Goal: Task Accomplishment & Management: Manage account settings

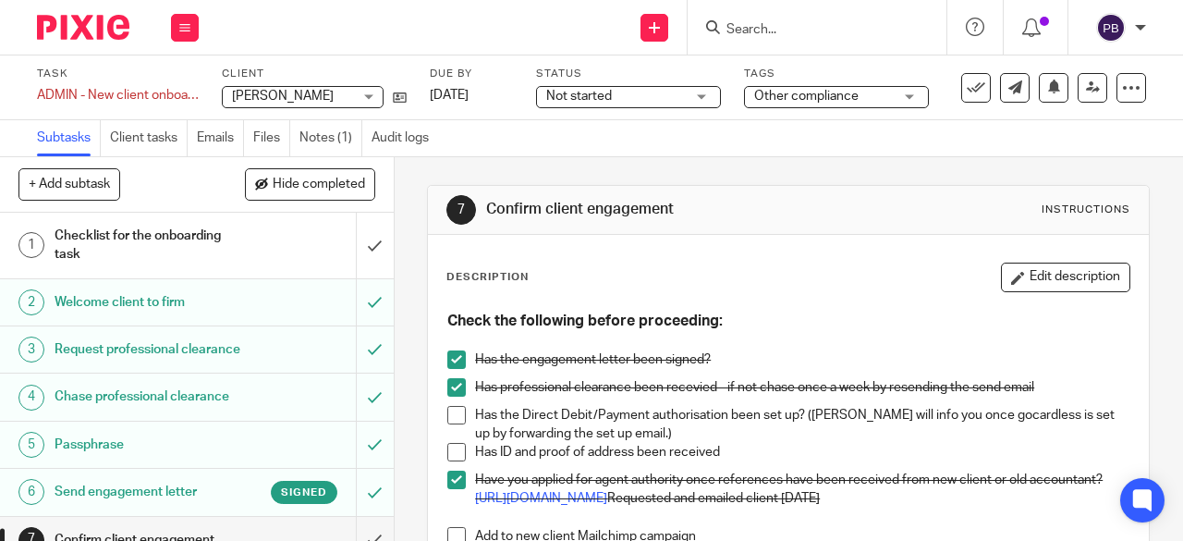
scroll to position [185, 0]
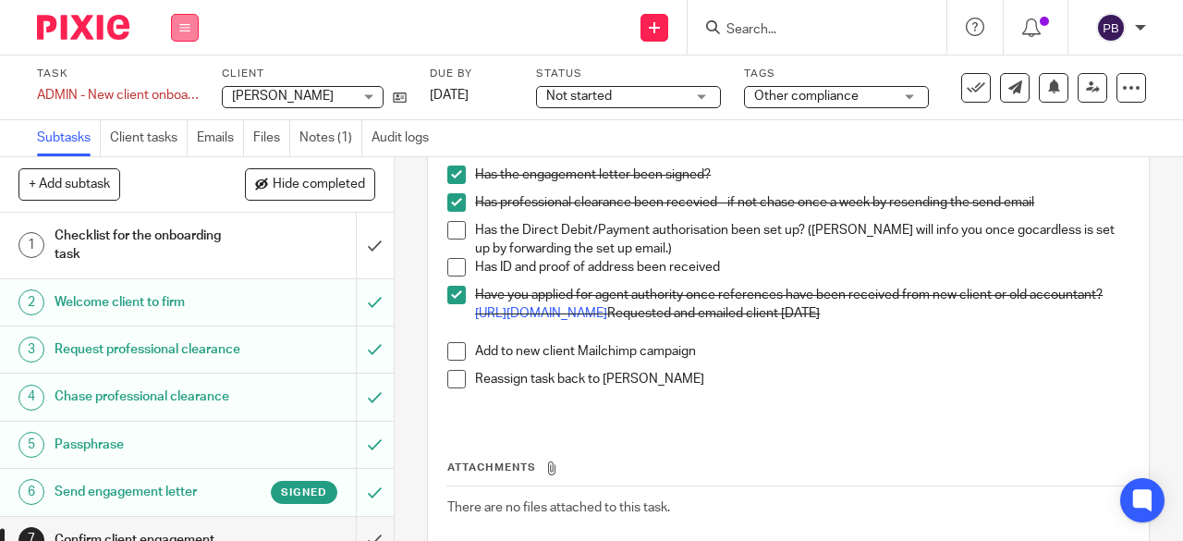
click at [176, 25] on button at bounding box center [185, 28] width 28 height 28
click at [187, 85] on link "Work" at bounding box center [176, 86] width 32 height 13
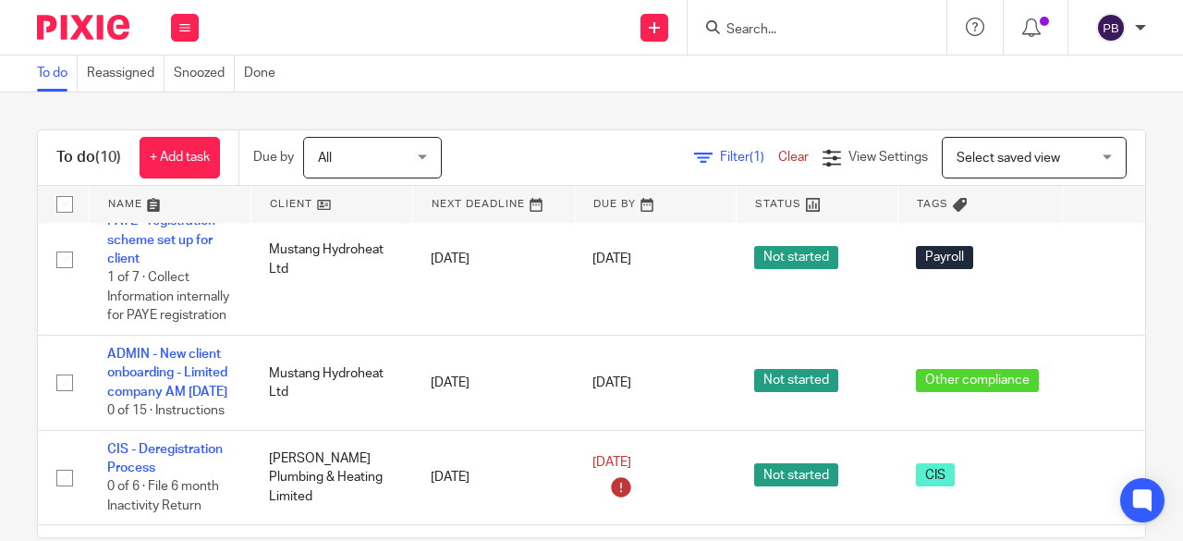
scroll to position [740, 0]
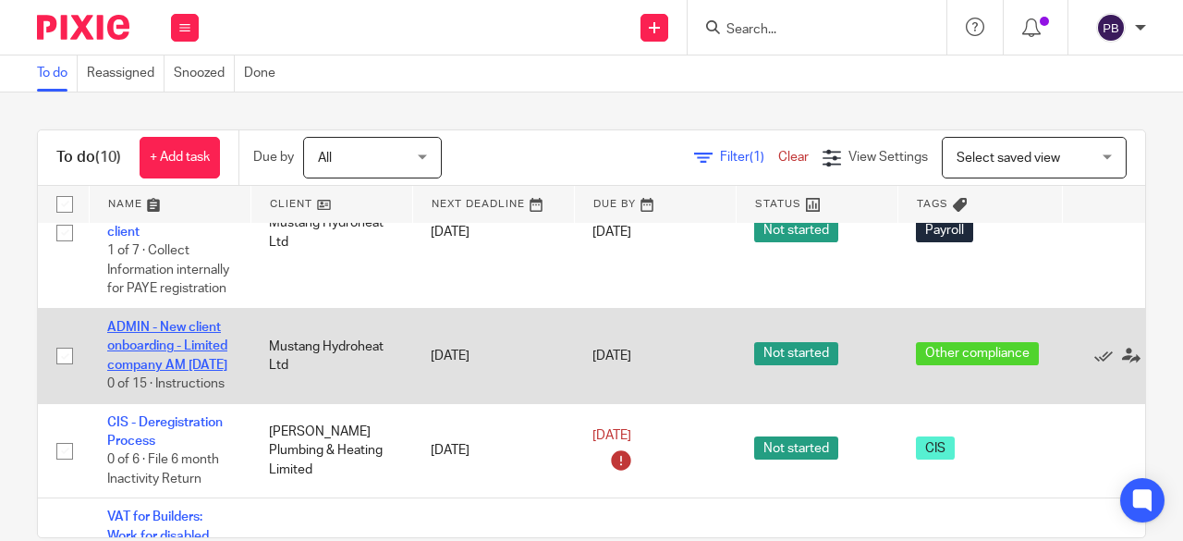
click at [173, 361] on link "ADMIN - New client onboarding - Limited company AM [DATE]" at bounding box center [167, 346] width 120 height 51
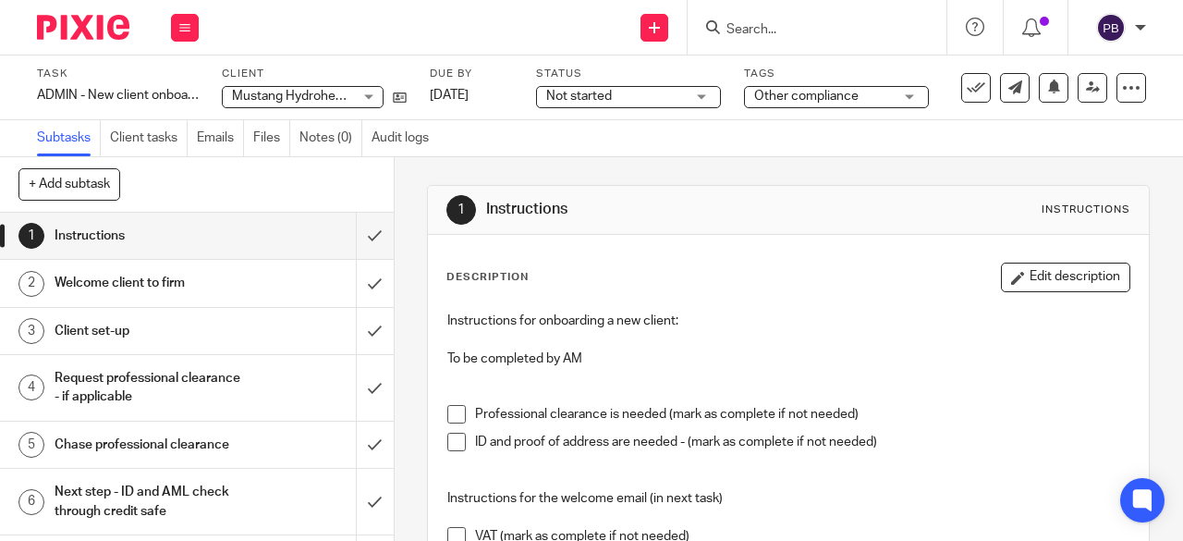
click at [116, 328] on h1 "Client set-up" at bounding box center [149, 331] width 189 height 28
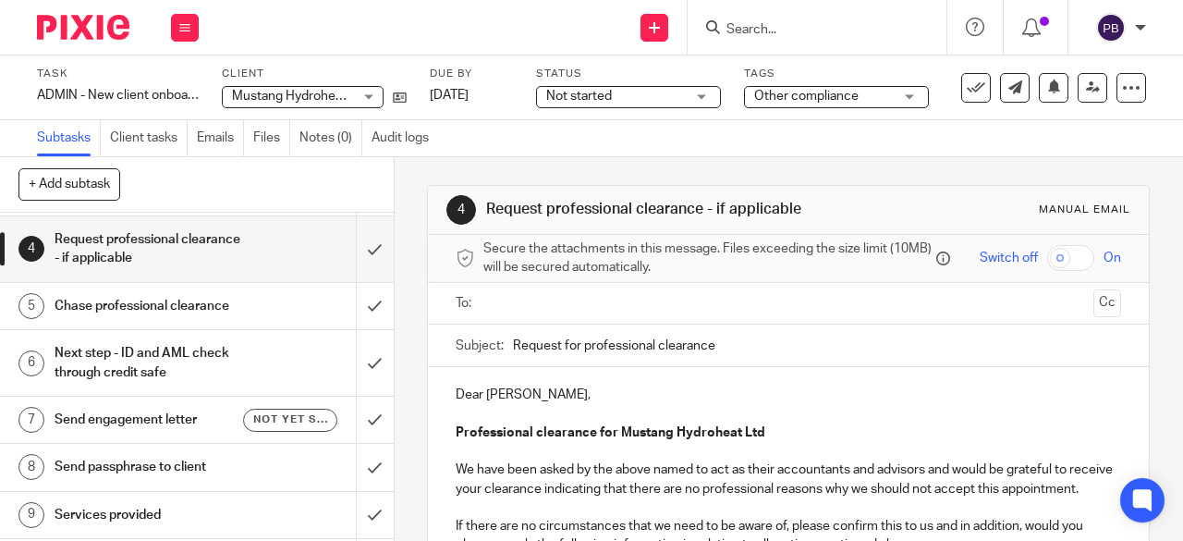
scroll to position [185, 0]
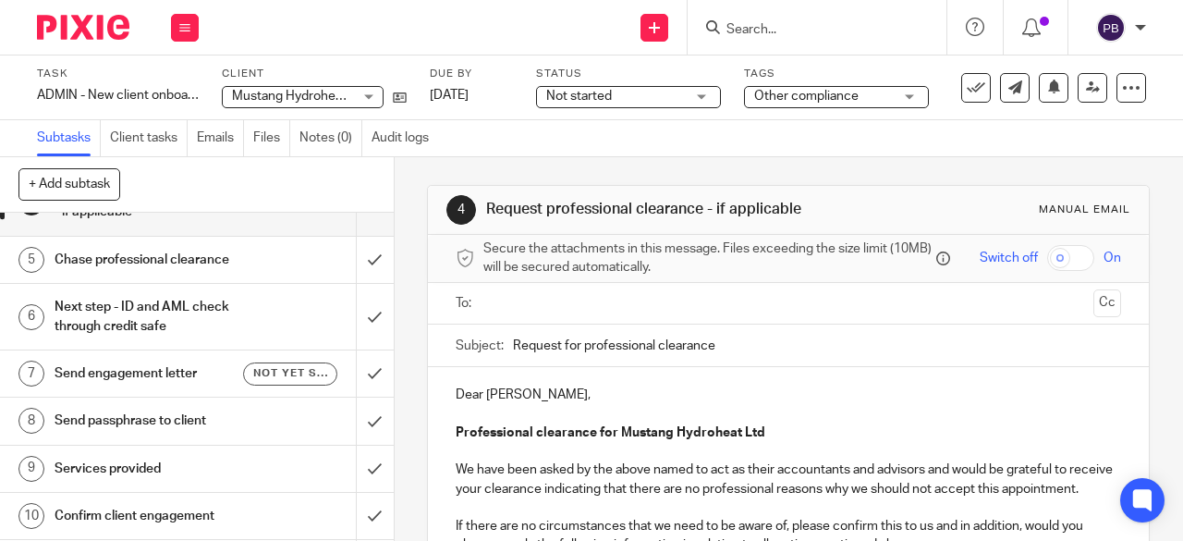
click at [146, 371] on h1 "Send engagement letter" at bounding box center [149, 374] width 189 height 28
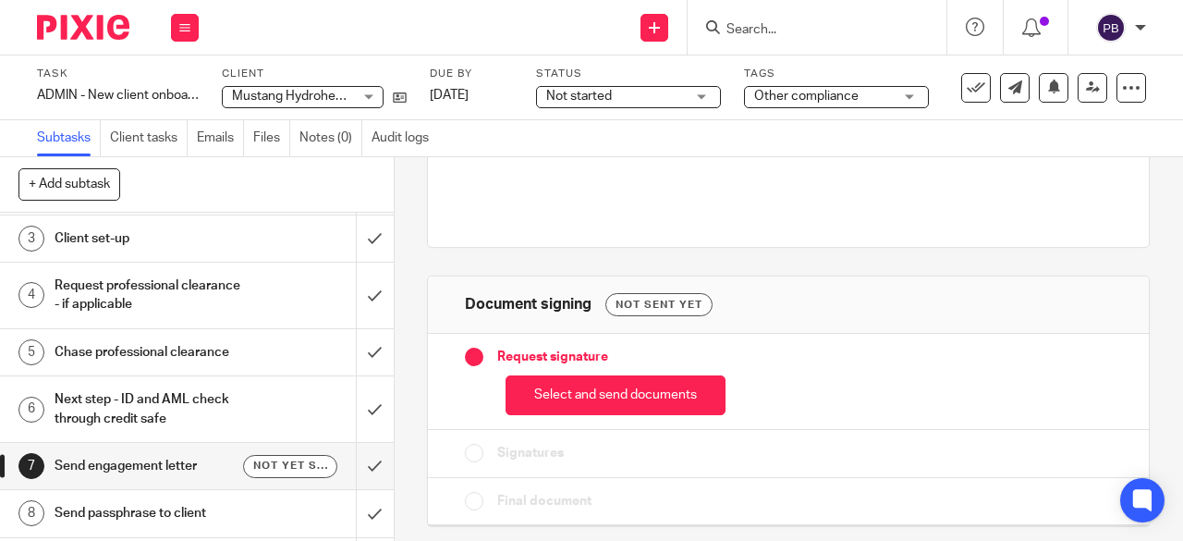
scroll to position [185, 0]
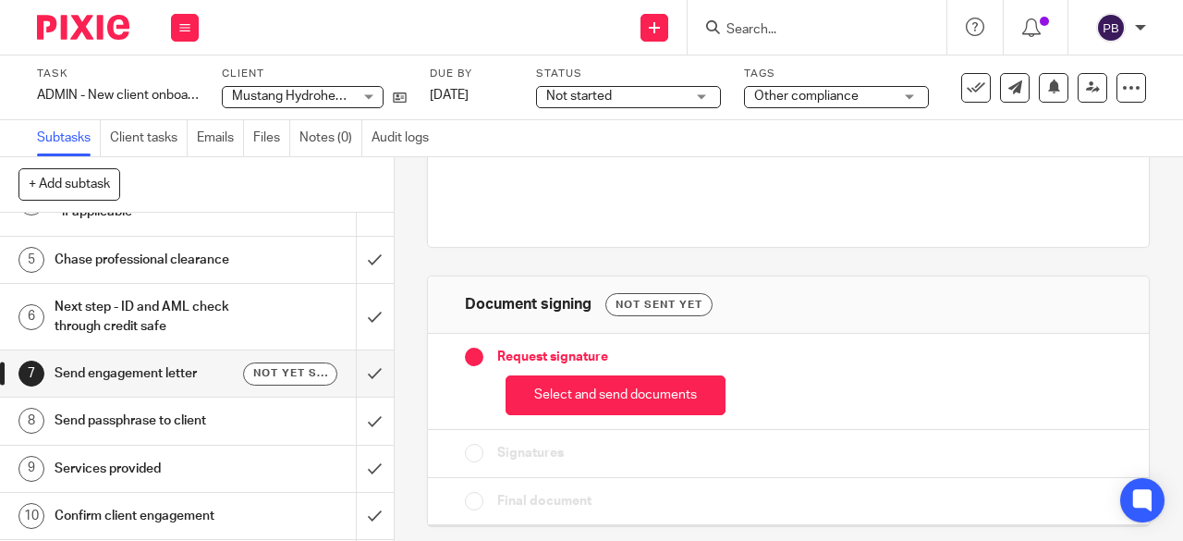
click at [161, 312] on h1 "Next step - ID and AML check through credit safe" at bounding box center [149, 316] width 189 height 47
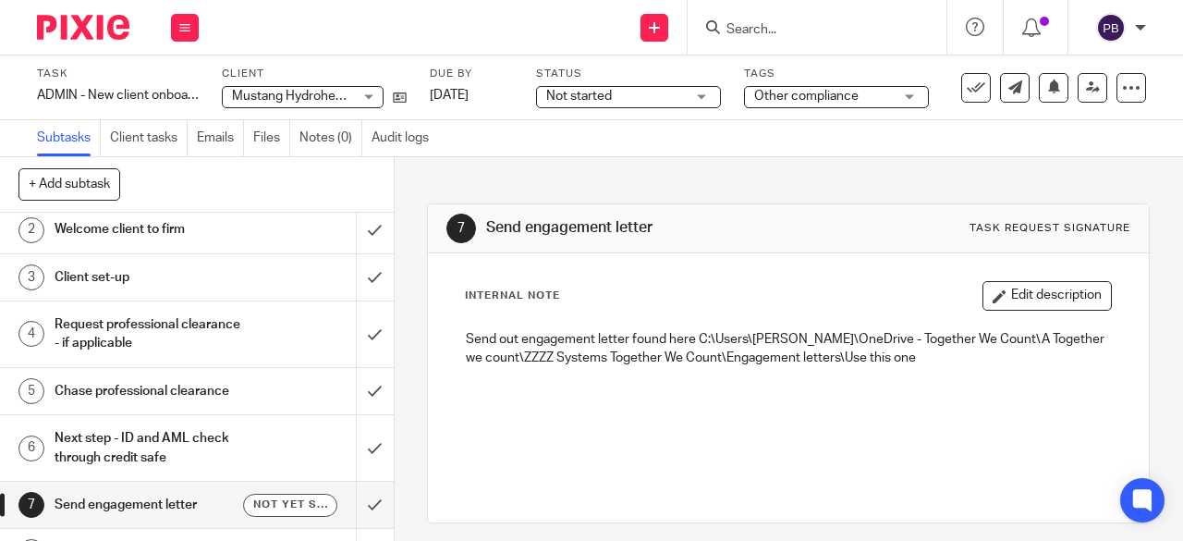
scroll to position [277, 0]
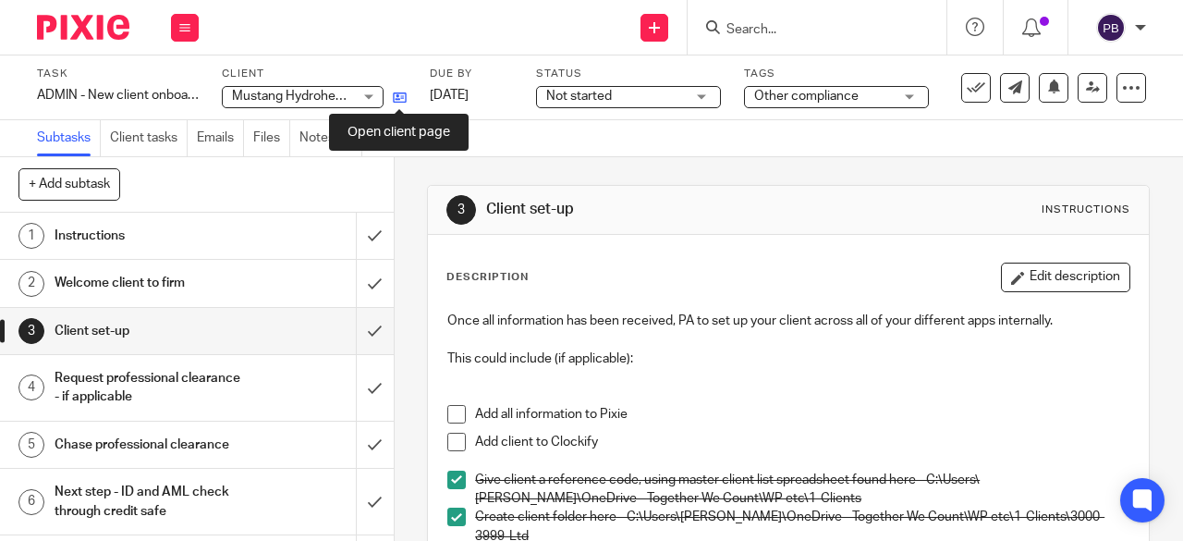
click at [401, 99] on icon at bounding box center [400, 98] width 14 height 14
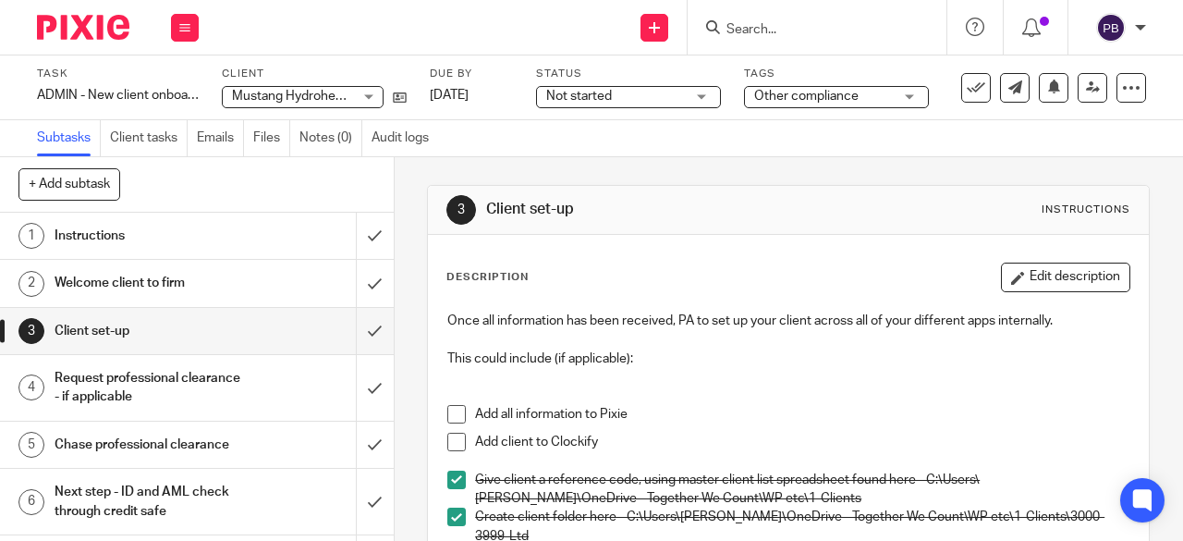
click at [118, 238] on h1 "Instructions" at bounding box center [149, 236] width 189 height 28
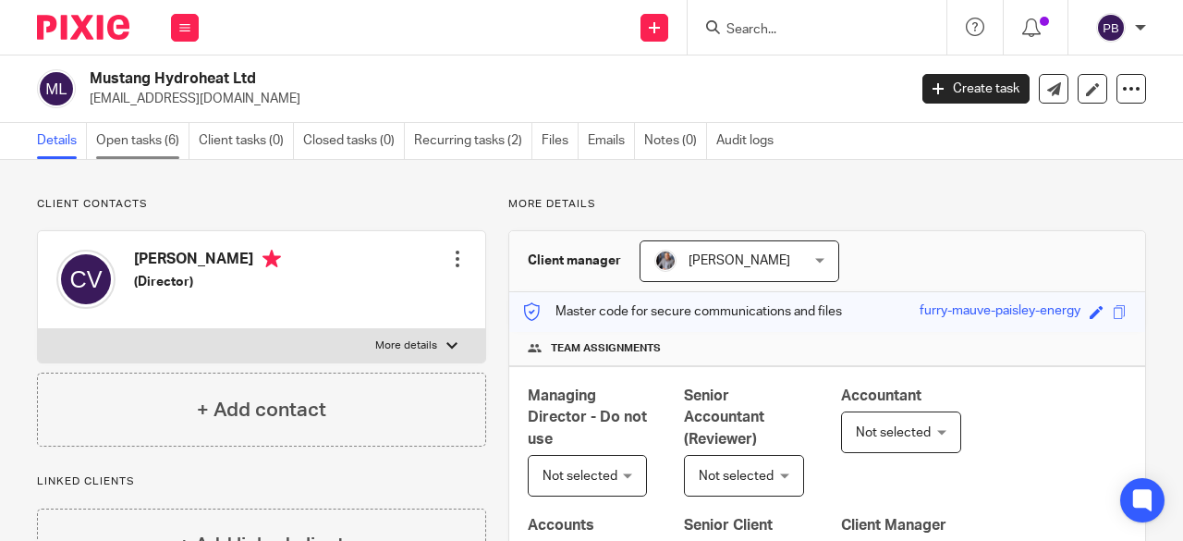
click at [121, 138] on link "Open tasks (6)" at bounding box center [142, 141] width 93 height 36
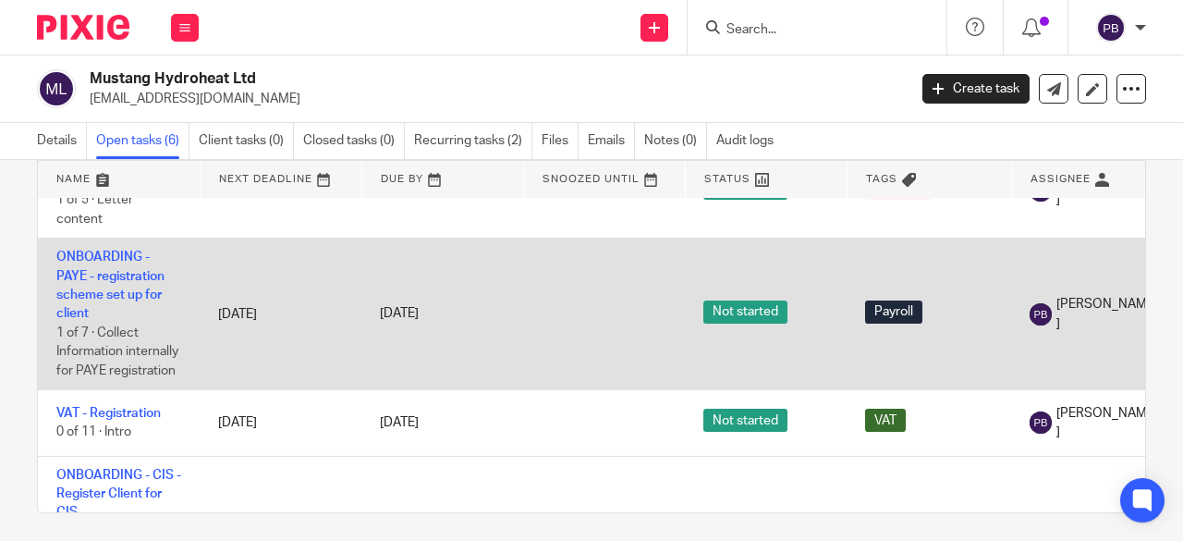
scroll to position [92, 0]
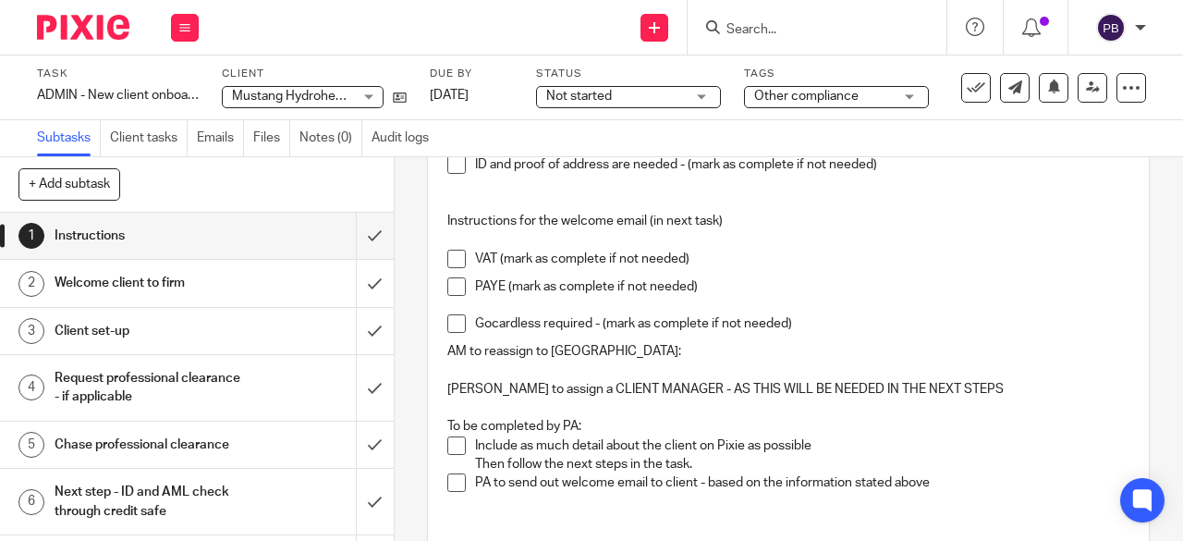
scroll to position [370, 0]
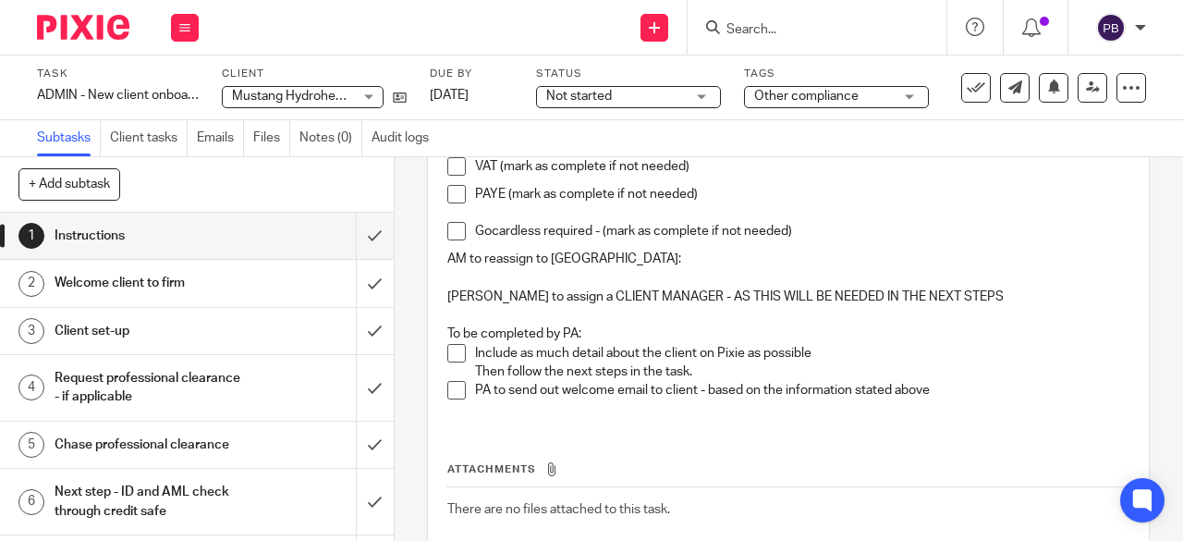
click at [131, 286] on h1 "Welcome client to firm" at bounding box center [149, 283] width 189 height 28
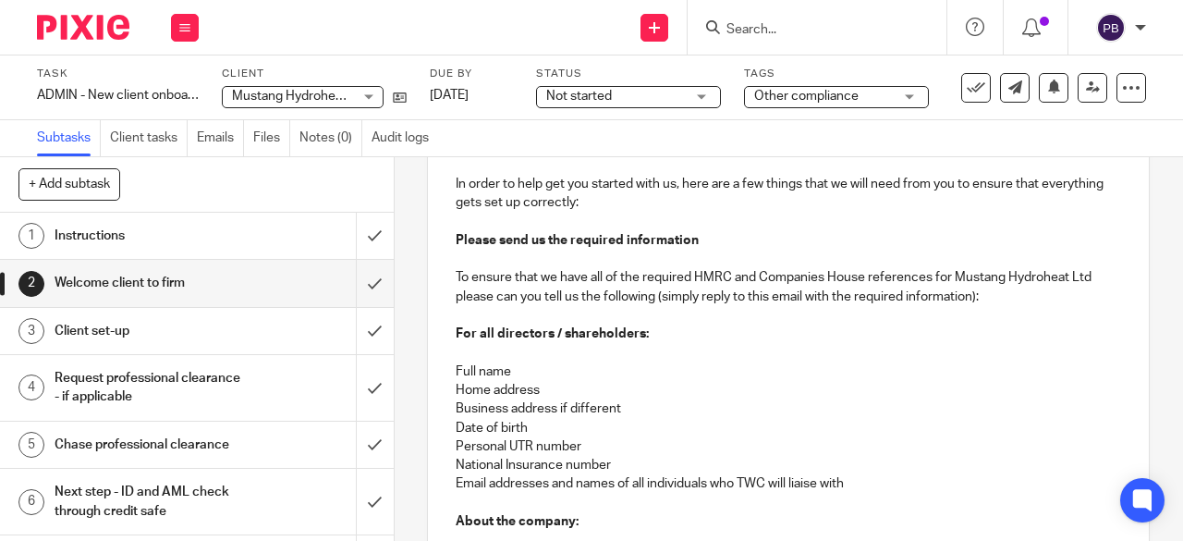
scroll to position [370, 0]
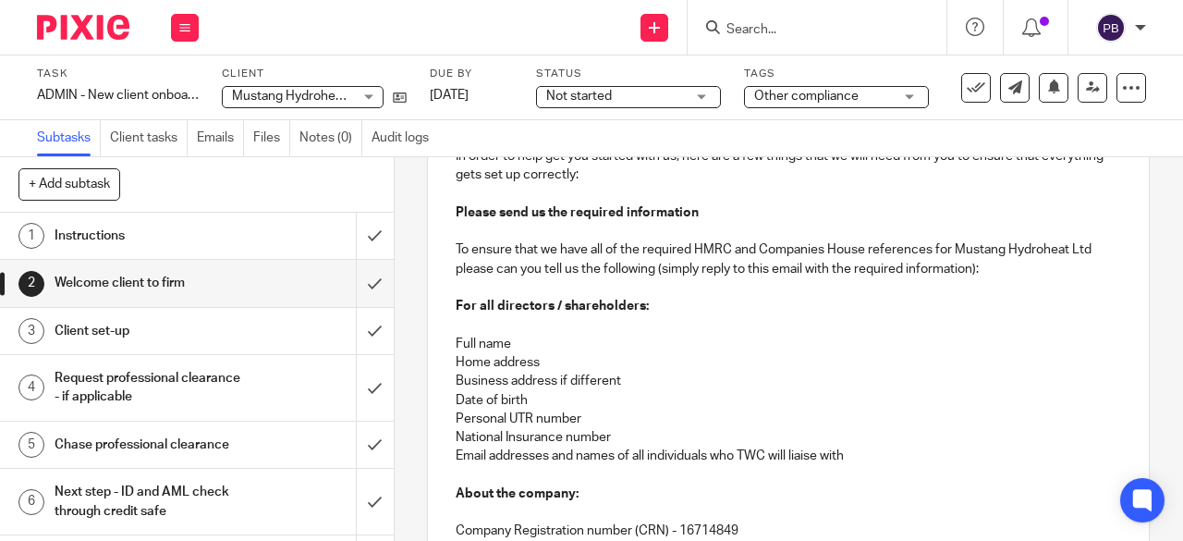
click at [110, 234] on h1 "Instructions" at bounding box center [149, 236] width 189 height 28
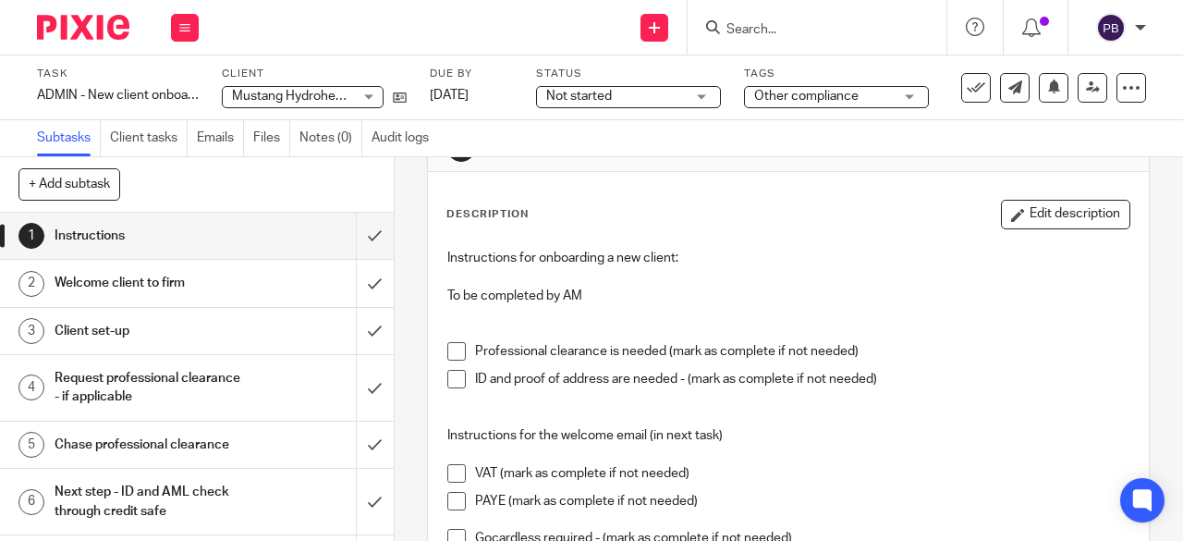
scroll to position [92, 0]
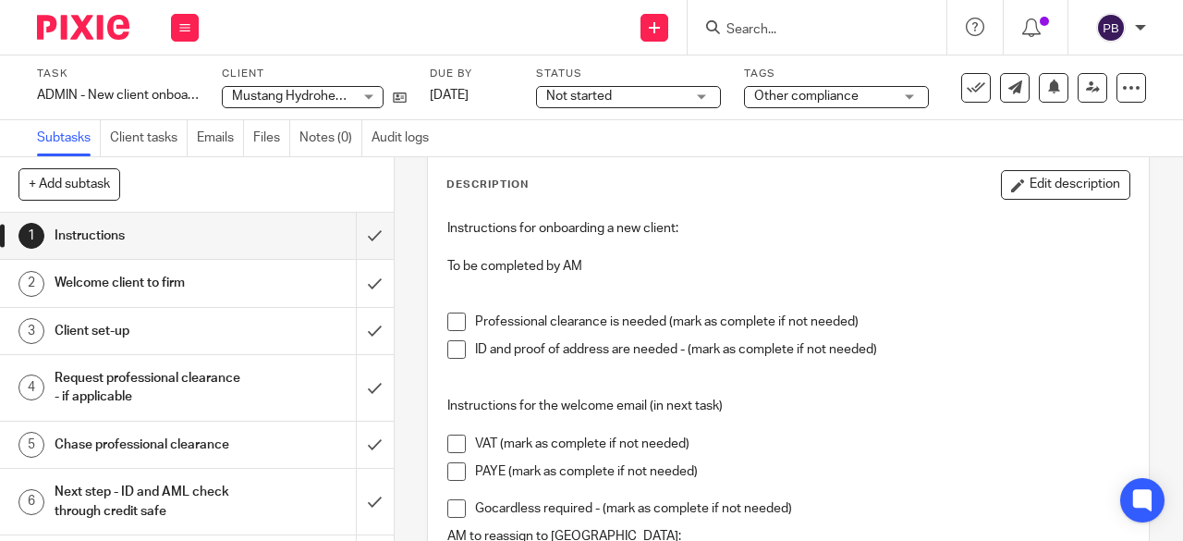
click at [153, 325] on h1 "Client set-up" at bounding box center [149, 331] width 189 height 28
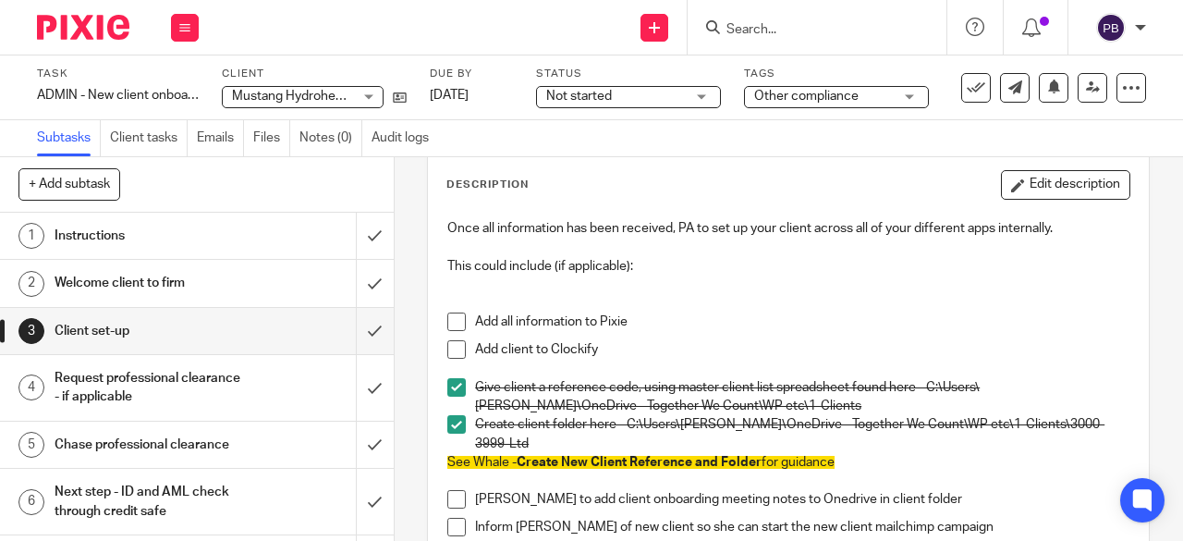
scroll to position [185, 0]
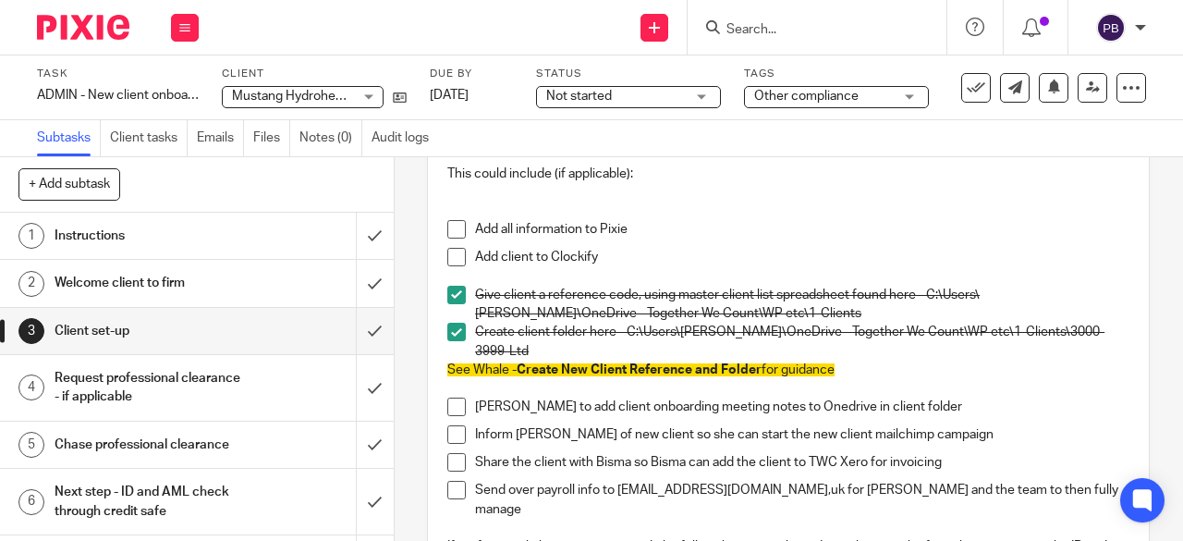
click at [454, 229] on span at bounding box center [456, 229] width 18 height 18
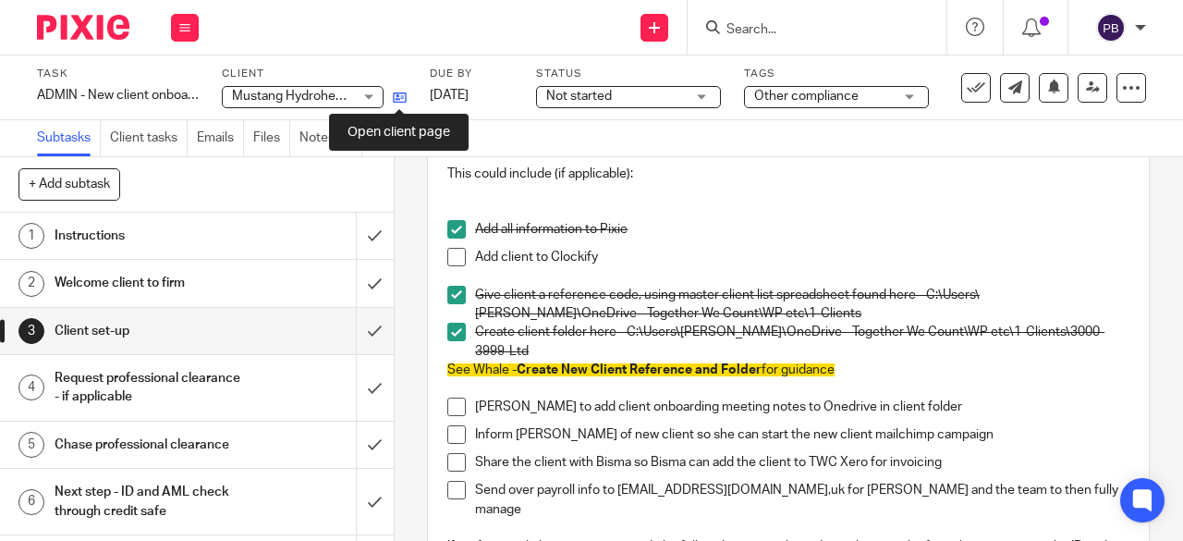
click at [403, 98] on icon at bounding box center [400, 98] width 14 height 14
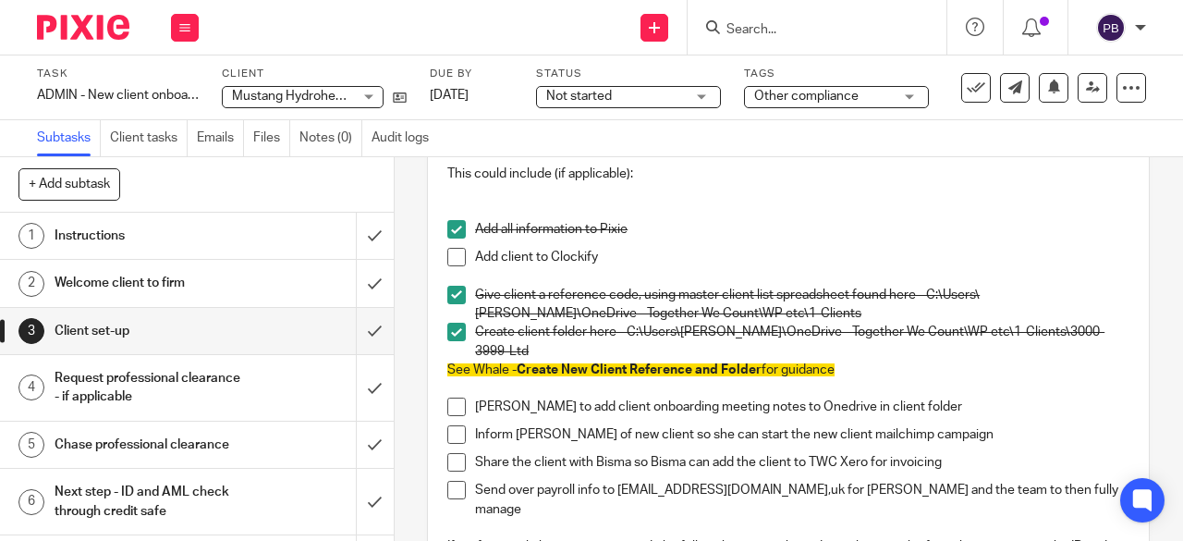
click at [458, 258] on span at bounding box center [456, 257] width 18 height 18
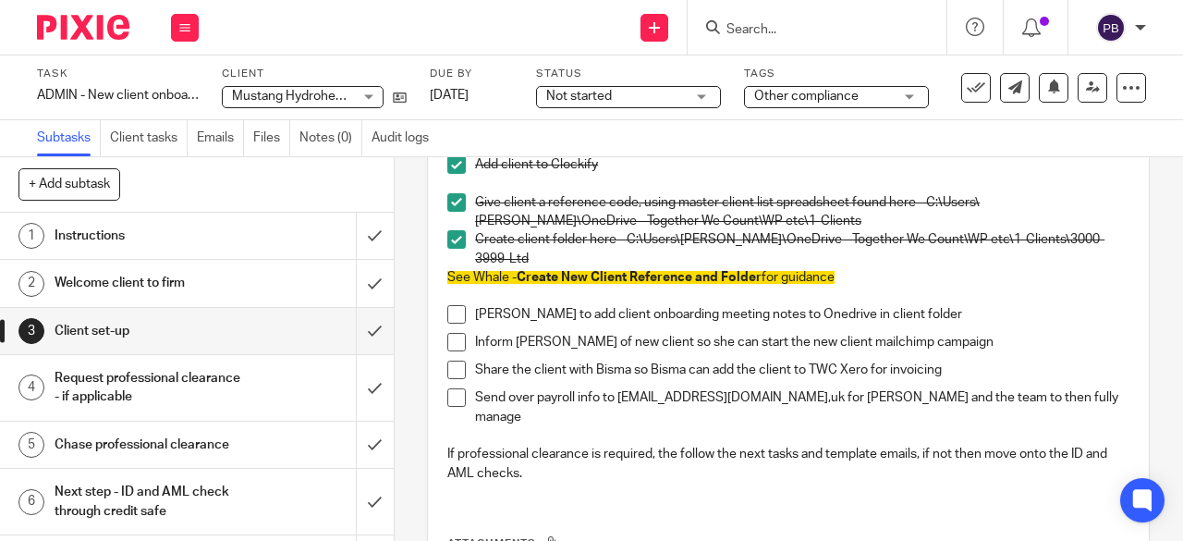
click at [161, 236] on h1 "Instructions" at bounding box center [149, 236] width 189 height 28
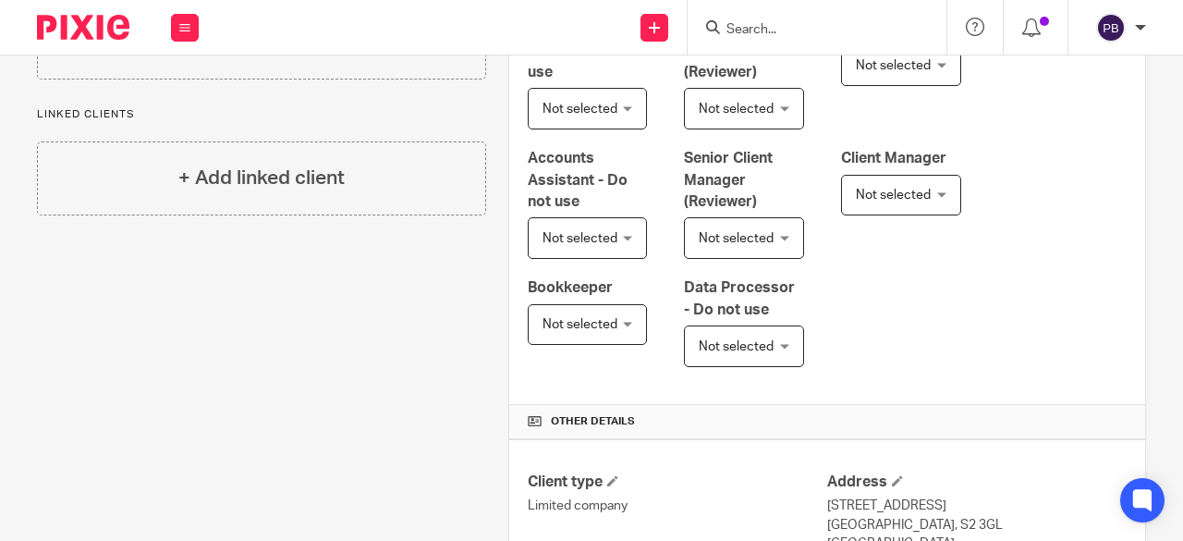
scroll to position [647, 0]
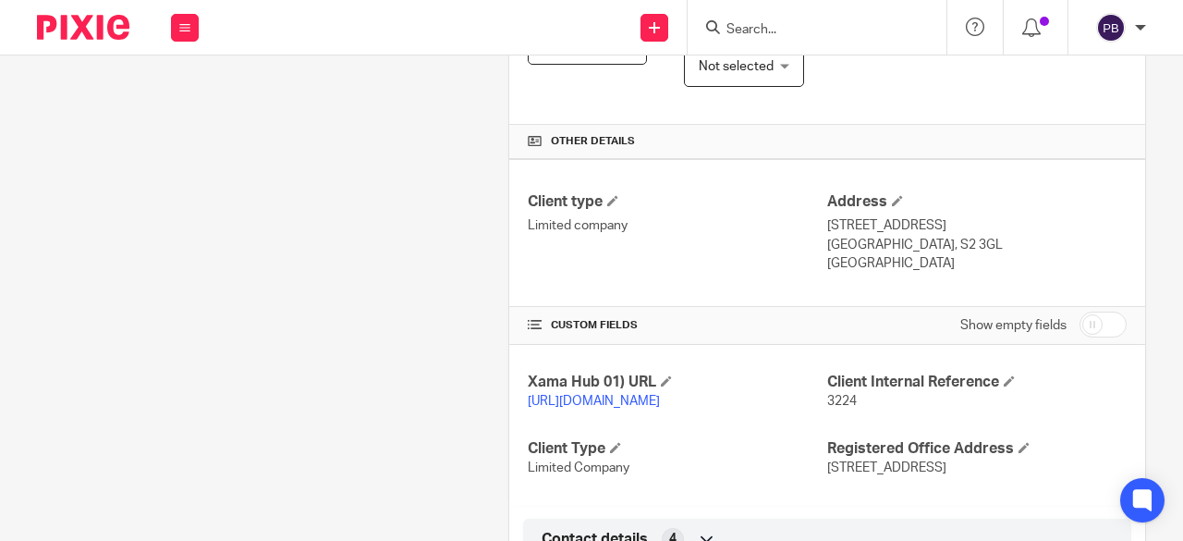
click at [1093, 323] on input "checkbox" at bounding box center [1103, 325] width 47 height 26
checkbox input "true"
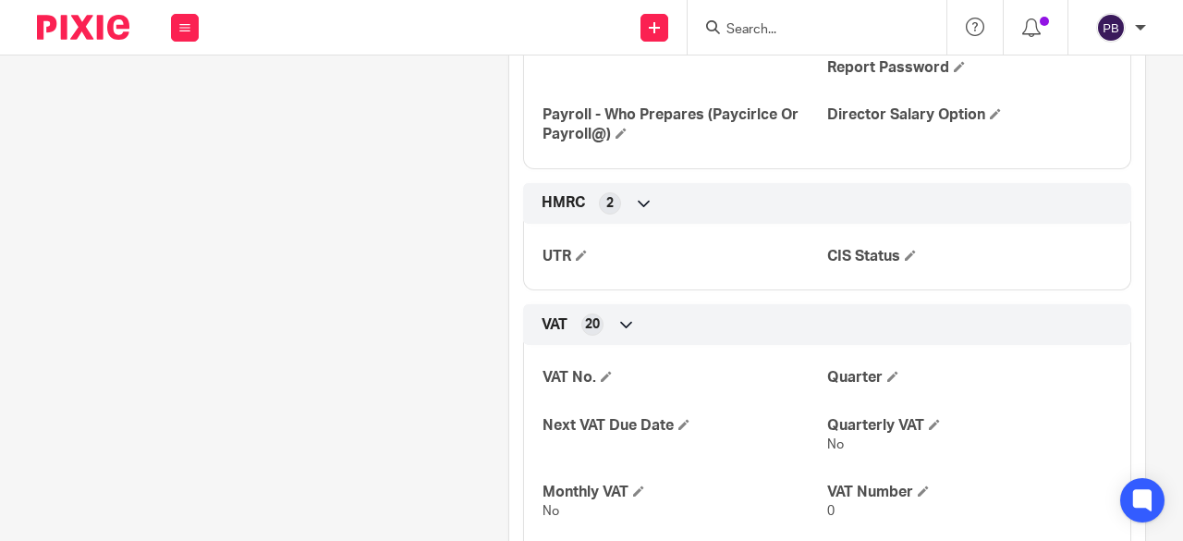
scroll to position [2496, 0]
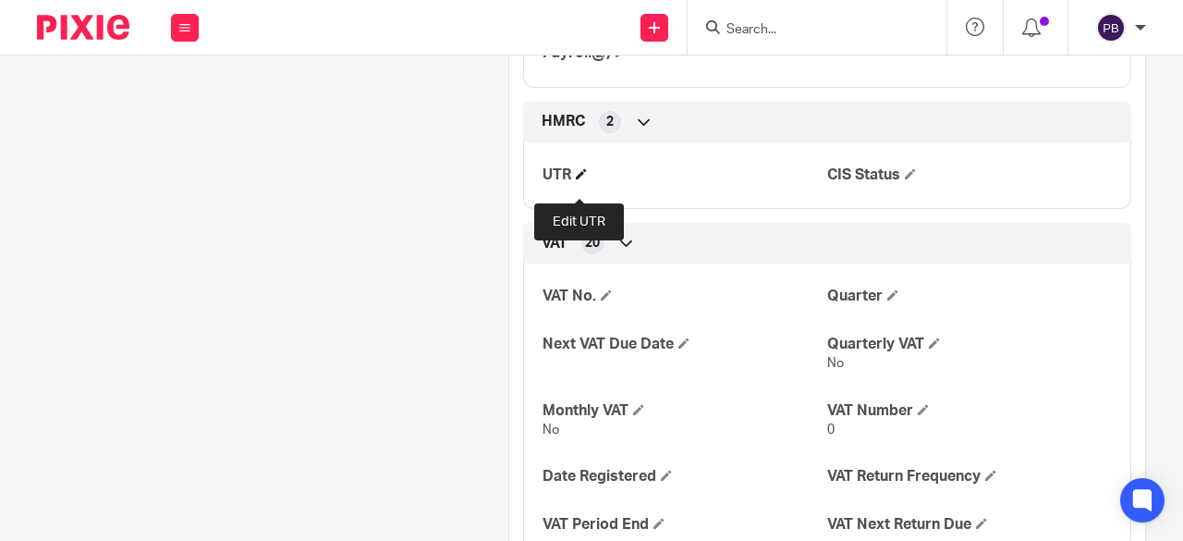
click at [576, 179] on span at bounding box center [581, 173] width 11 height 11
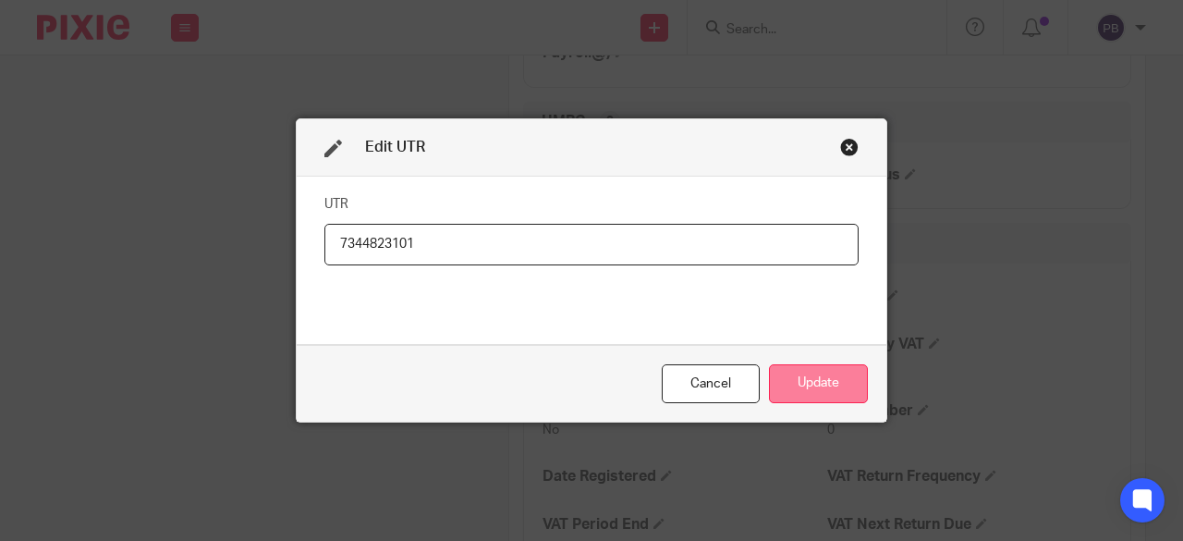
type input "7344823101"
click at [793, 386] on button "Update" at bounding box center [818, 384] width 99 height 40
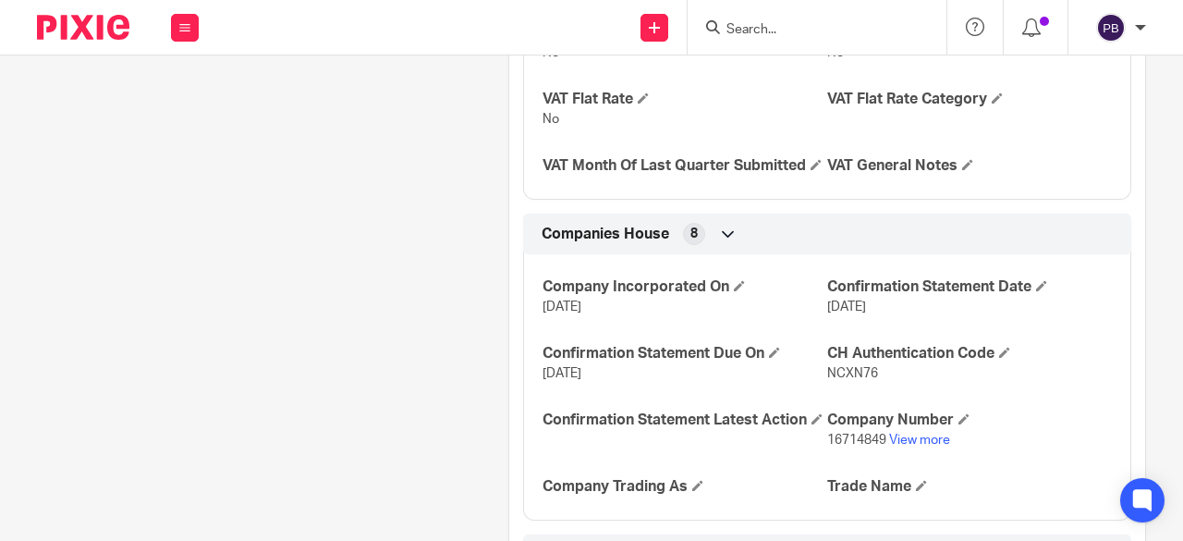
scroll to position [3236, 0]
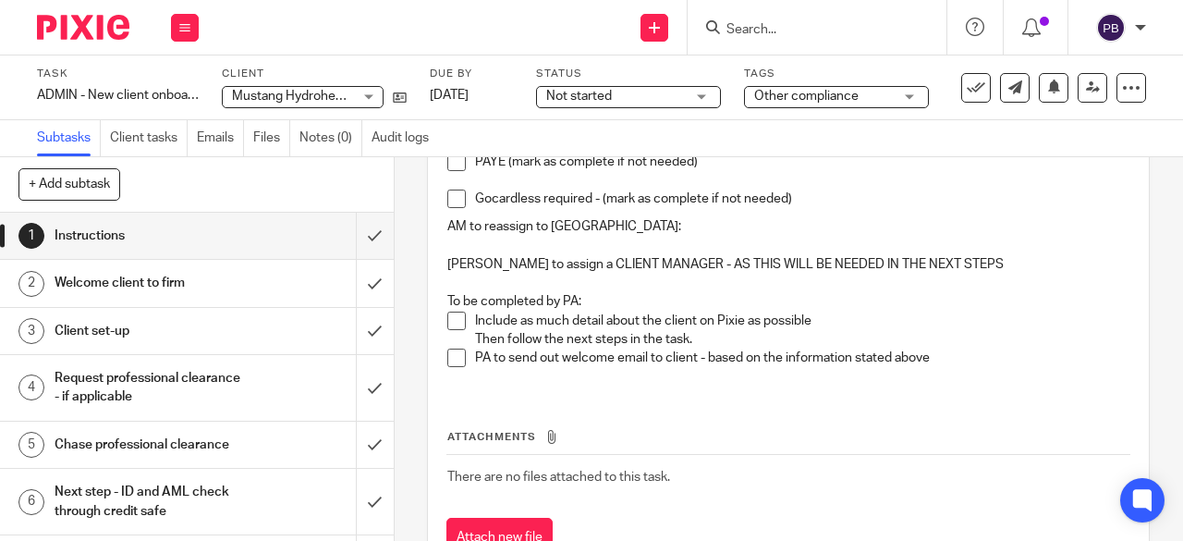
scroll to position [474, 0]
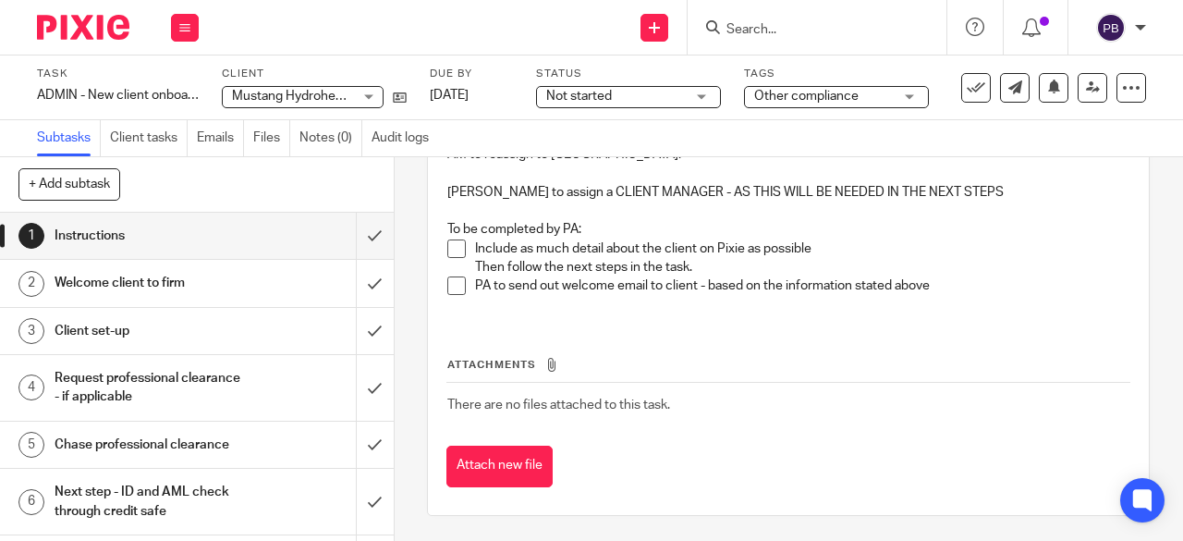
click at [154, 327] on h1 "Client set-up" at bounding box center [149, 331] width 189 height 28
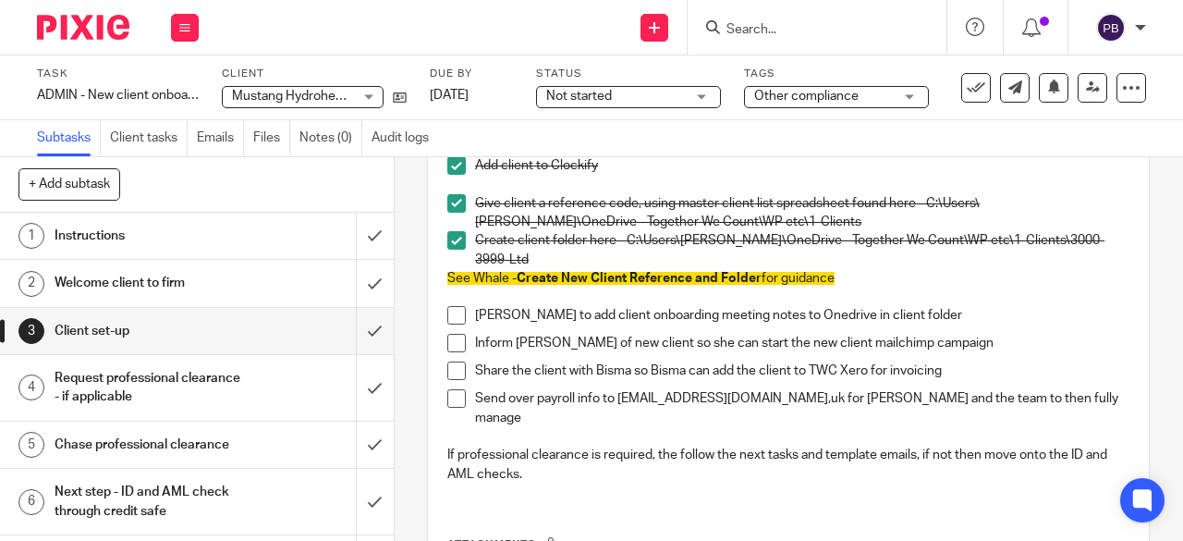
scroll to position [277, 0]
click at [108, 385] on h1 "Request professional clearance - if applicable" at bounding box center [149, 387] width 189 height 47
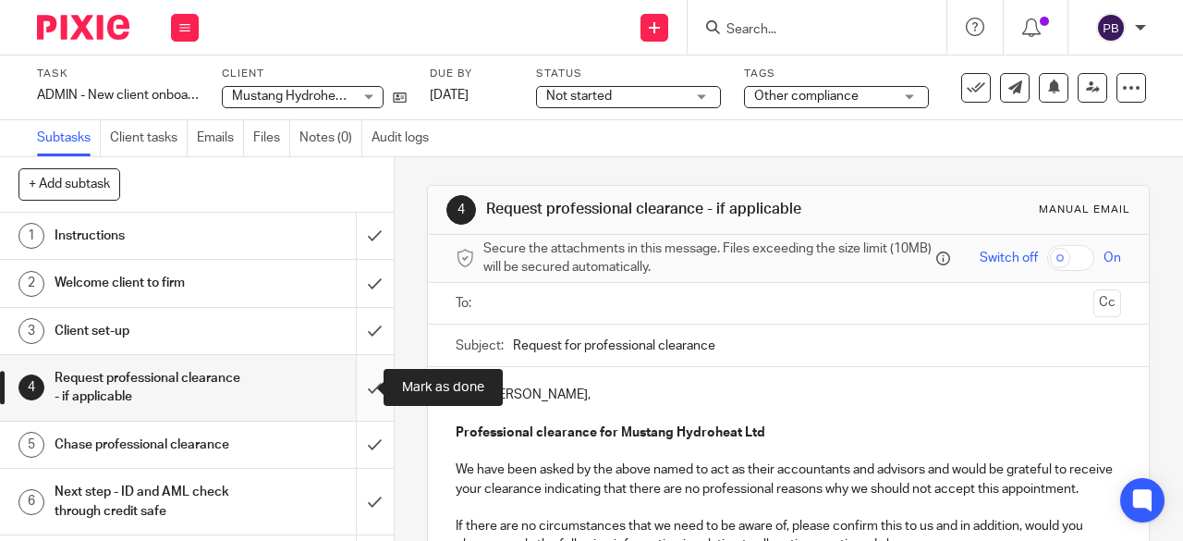
click at [361, 386] on input "submit" at bounding box center [197, 388] width 394 height 66
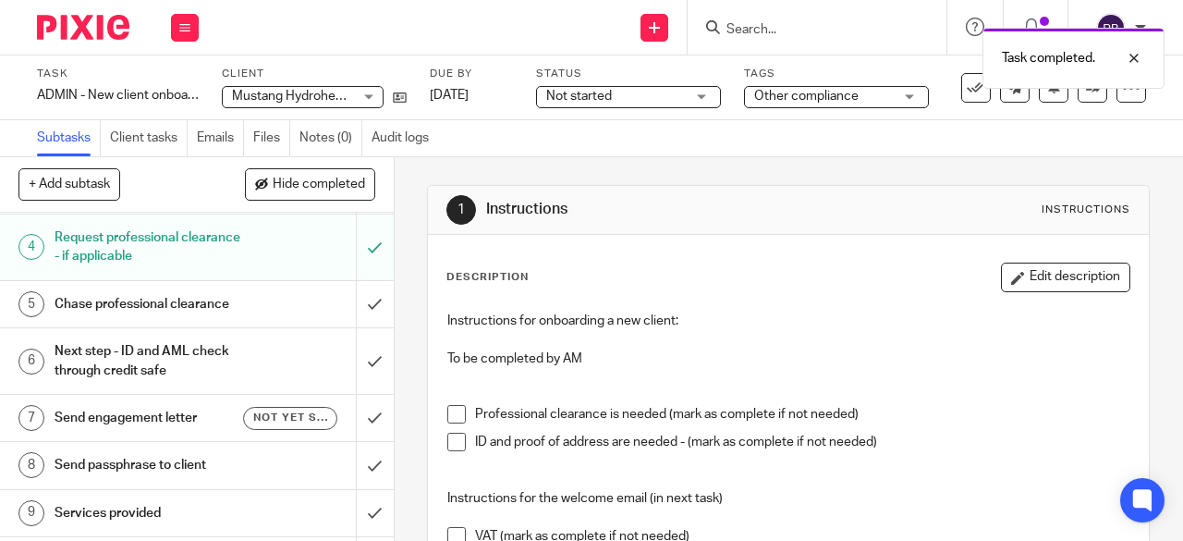
scroll to position [185, 0]
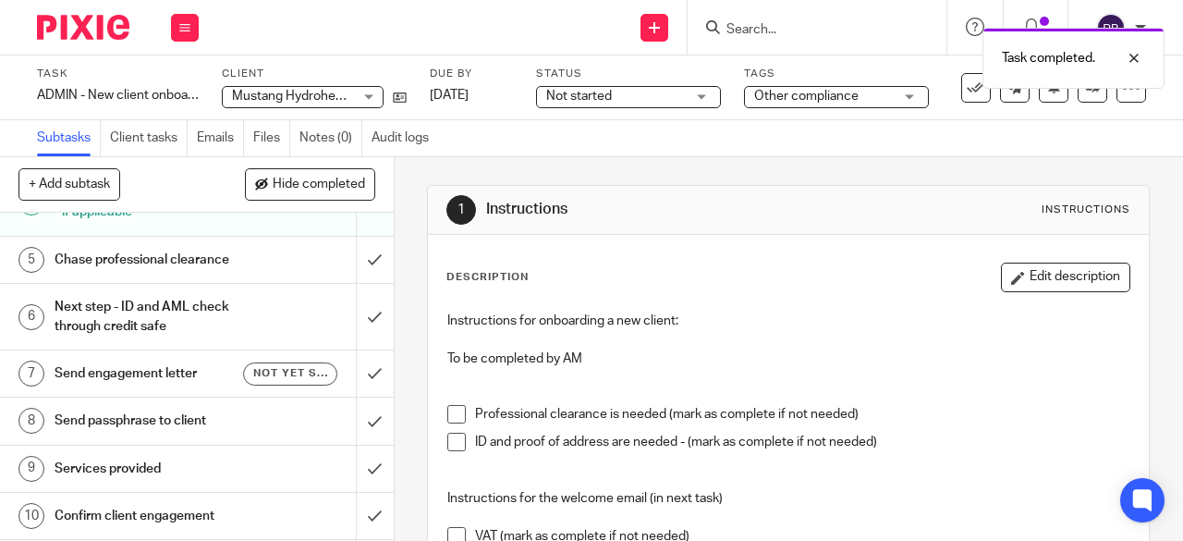
click at [226, 256] on h1 "Chase professional clearance" at bounding box center [149, 260] width 189 height 28
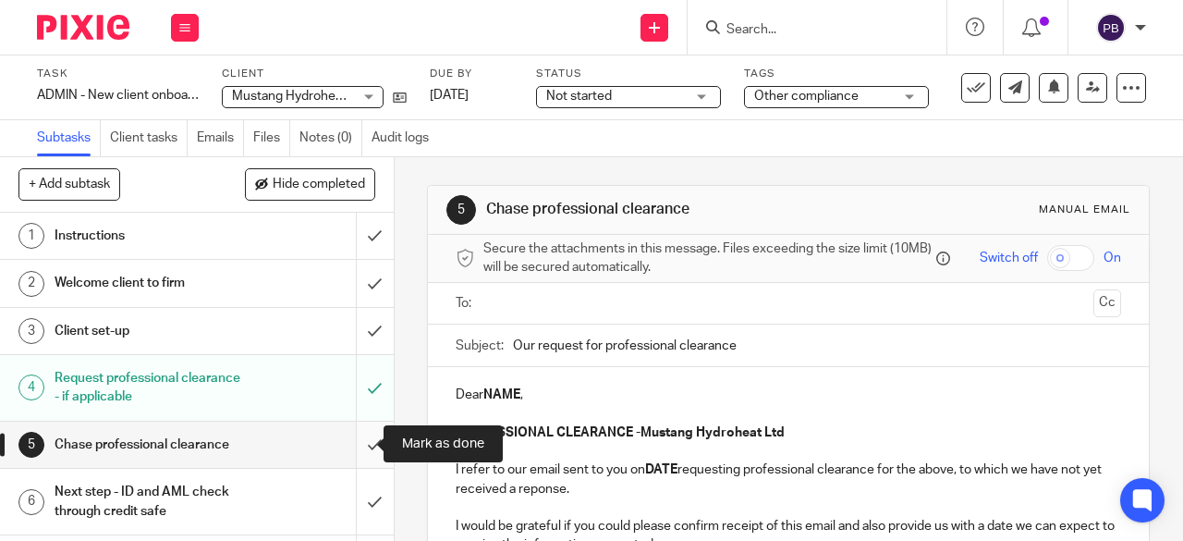
click at [359, 441] on input "submit" at bounding box center [197, 445] width 394 height 46
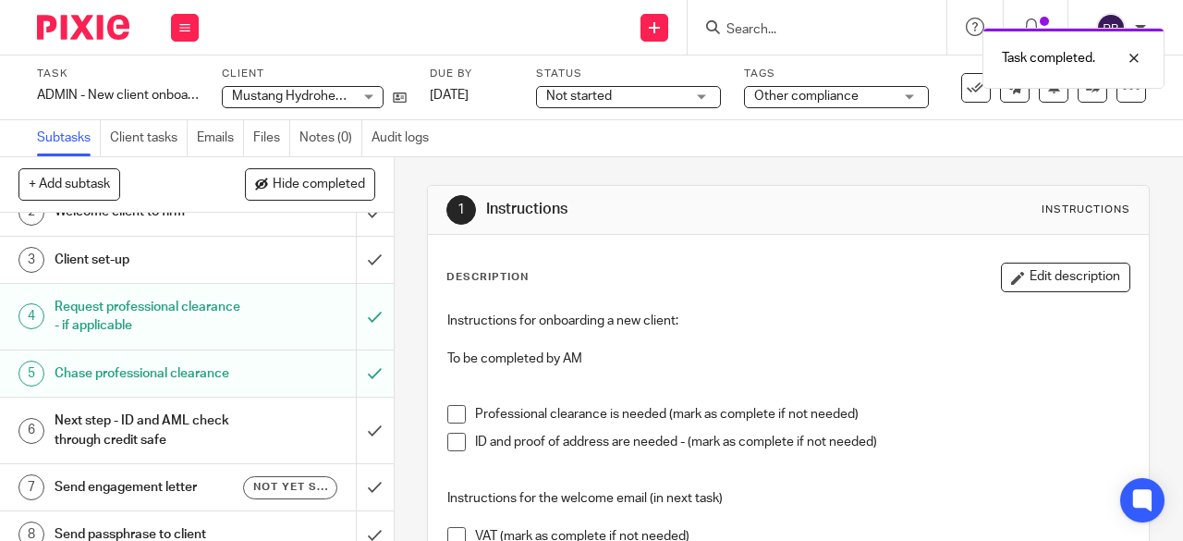
scroll to position [185, 0]
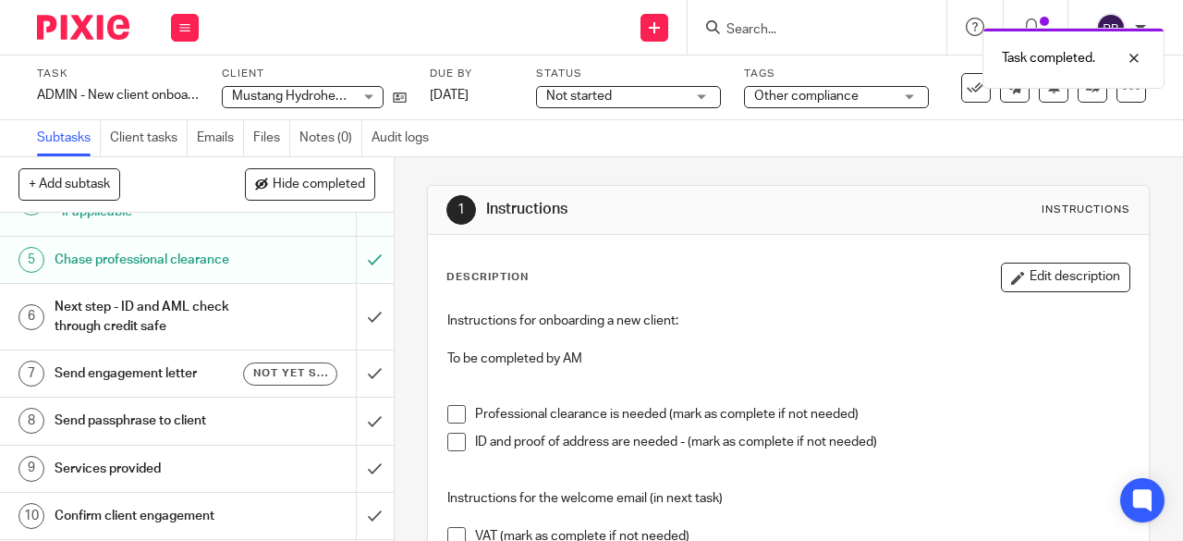
click at [179, 312] on h1 "Next step - ID and AML check through credit safe" at bounding box center [149, 316] width 189 height 47
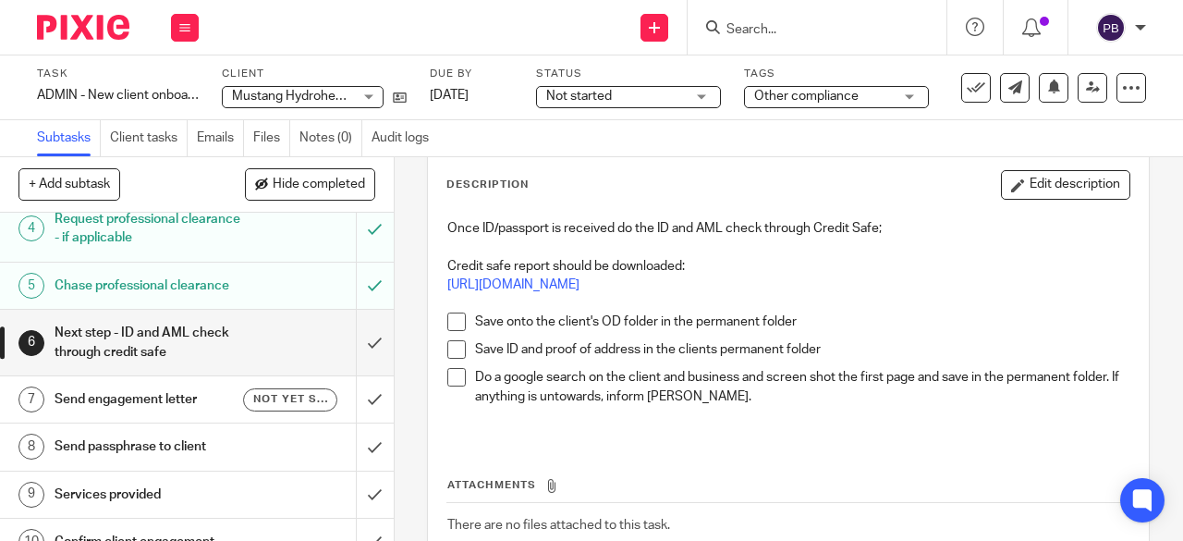
scroll to position [185, 0]
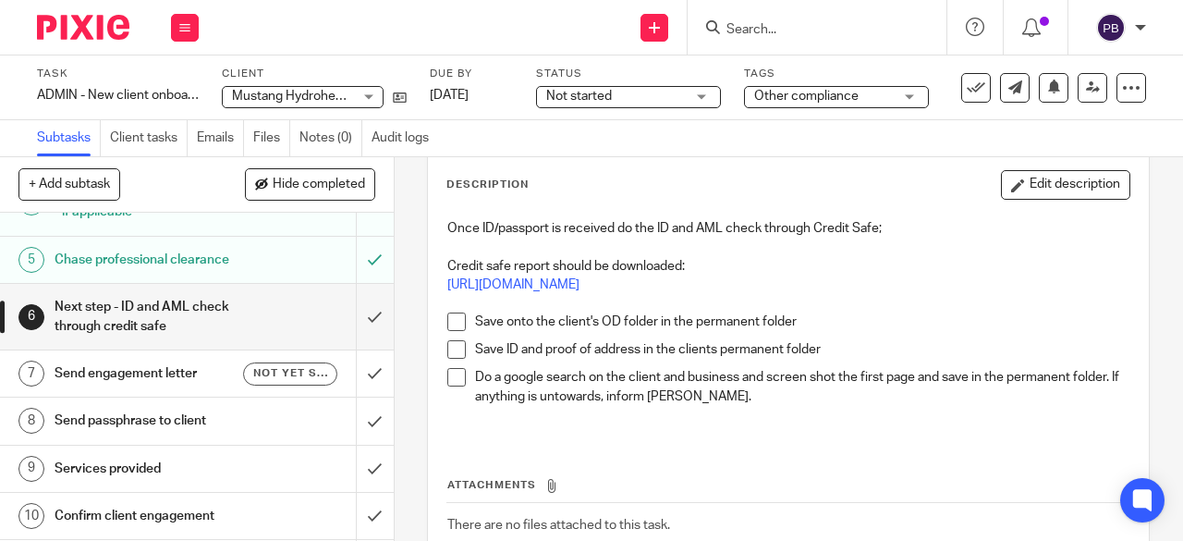
click at [160, 368] on h1 "Send engagement letter" at bounding box center [149, 374] width 189 height 28
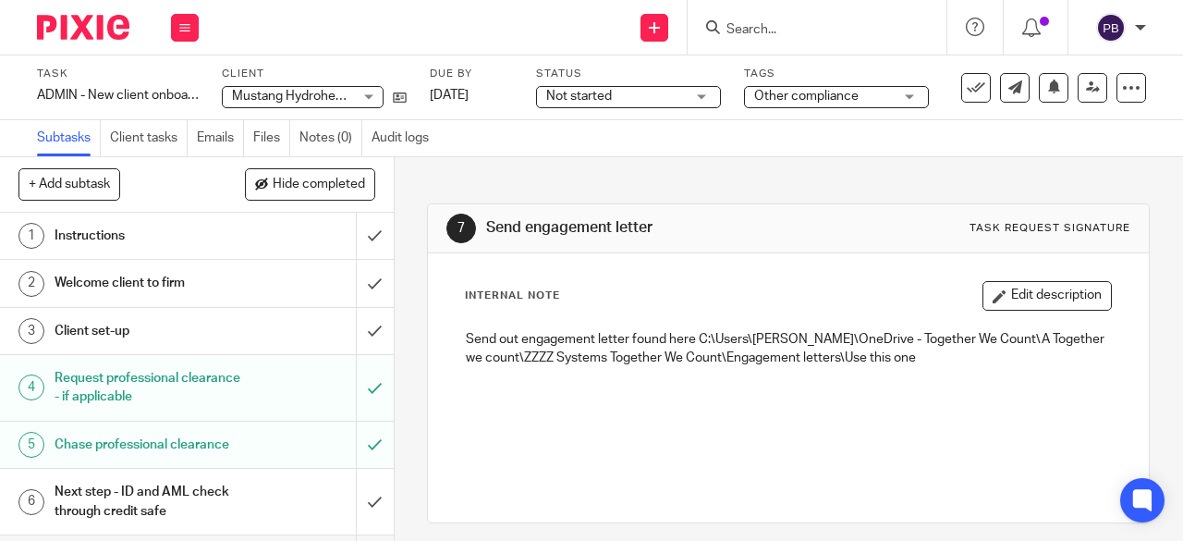
click at [499, 27] on div "Send new email Create task Add client Request signature Get Support Contact Sup…" at bounding box center [700, 27] width 966 height 55
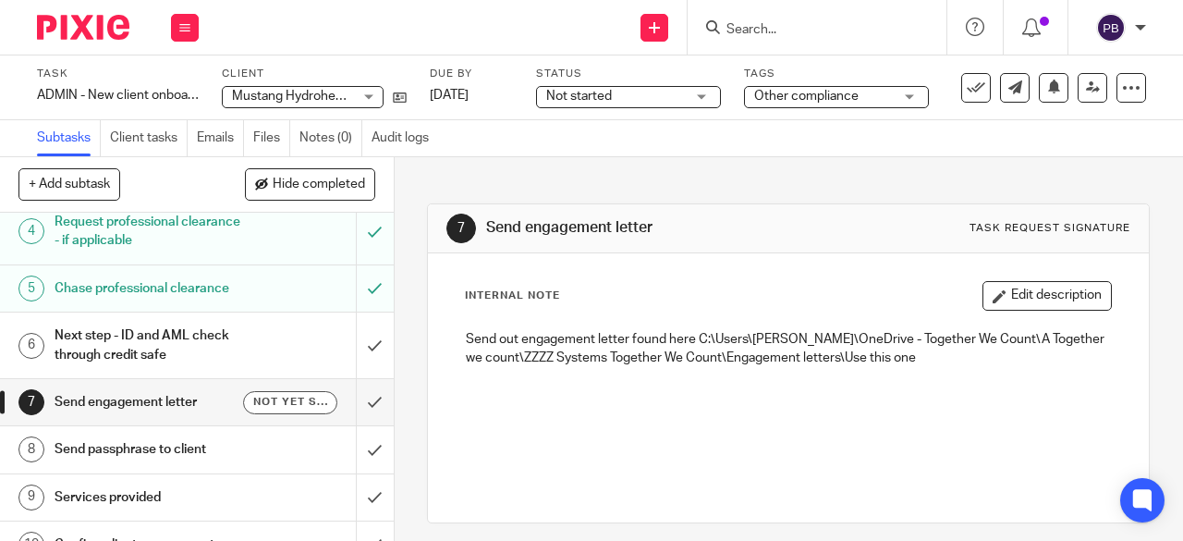
scroll to position [185, 0]
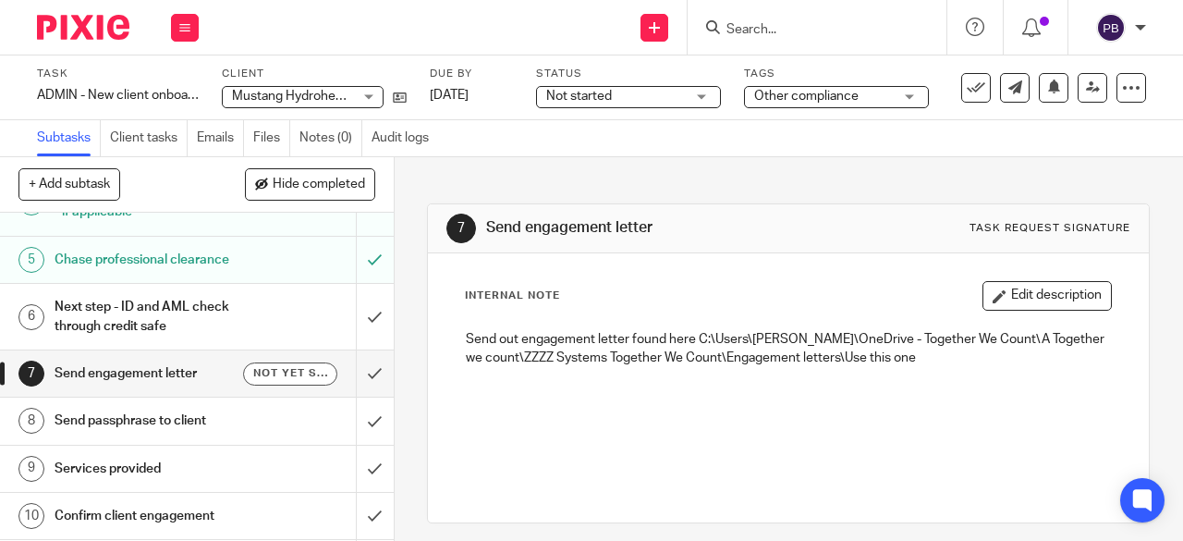
click at [165, 414] on h1 "Send passphrase to client" at bounding box center [149, 421] width 189 height 28
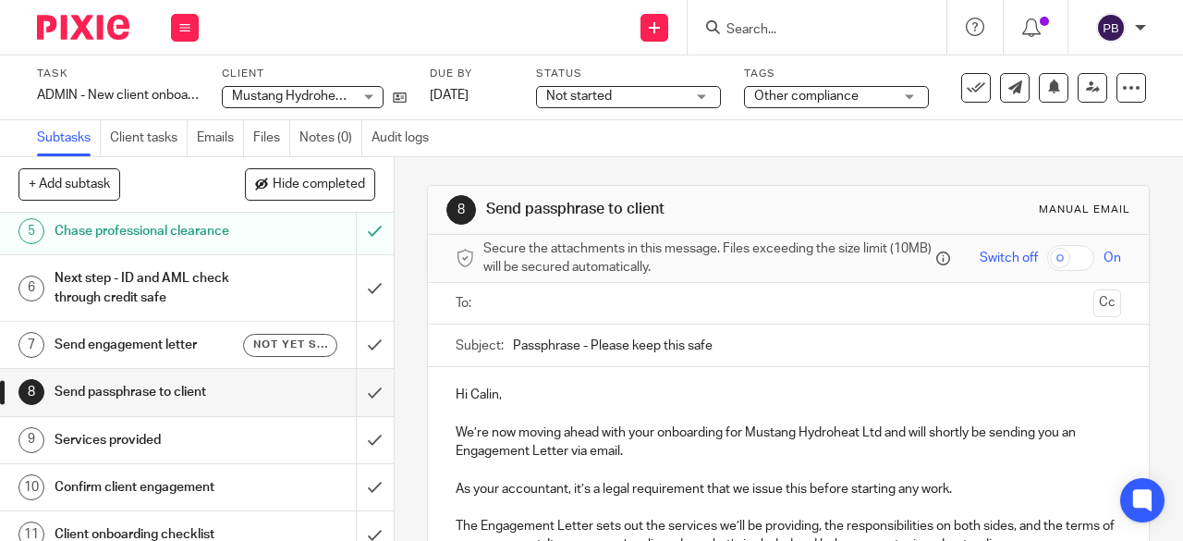
scroll to position [185, 0]
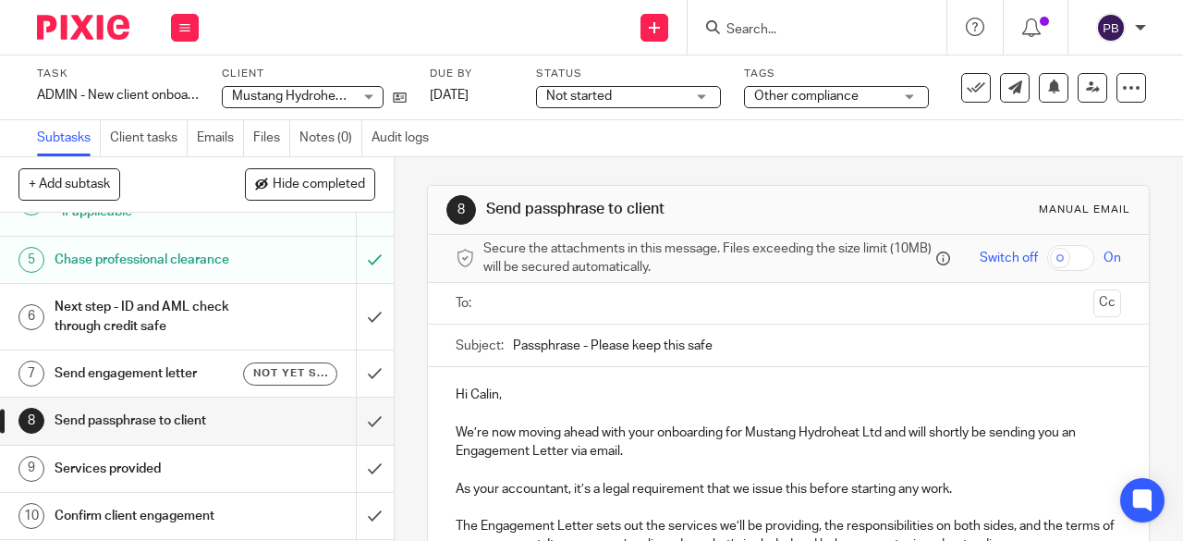
click at [172, 371] on h1 "Send engagement letter" at bounding box center [149, 374] width 189 height 28
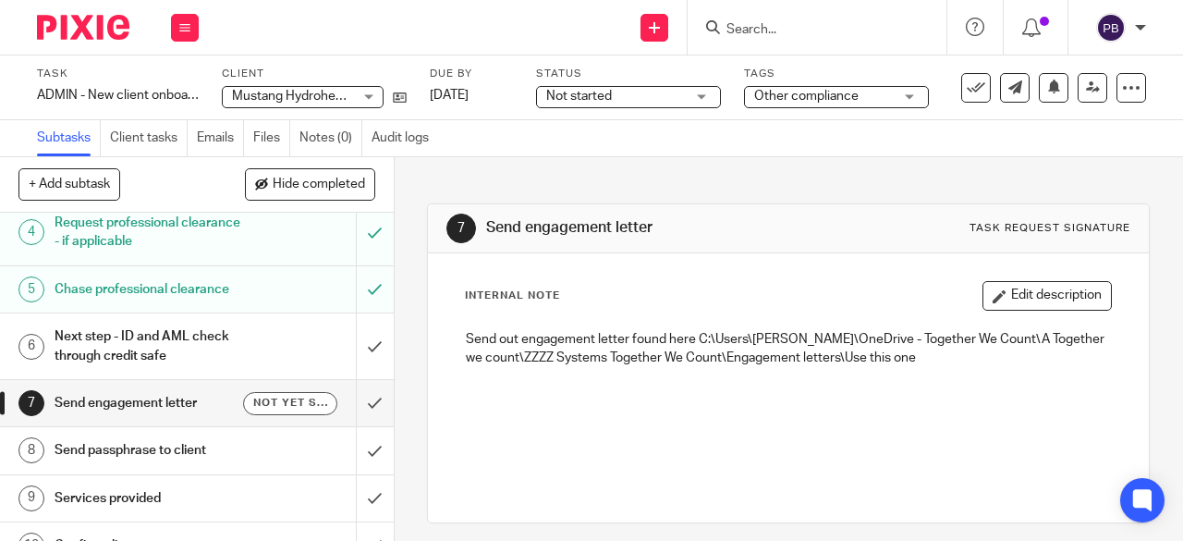
scroll to position [185, 0]
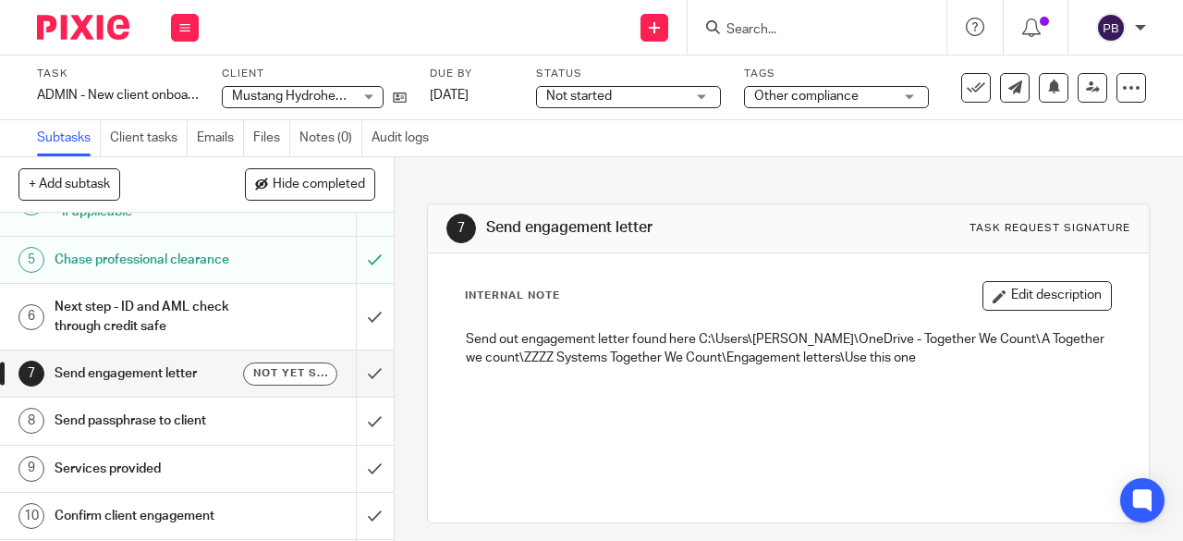
click at [136, 317] on h1 "Next step - ID and AML check through credit safe" at bounding box center [149, 316] width 189 height 47
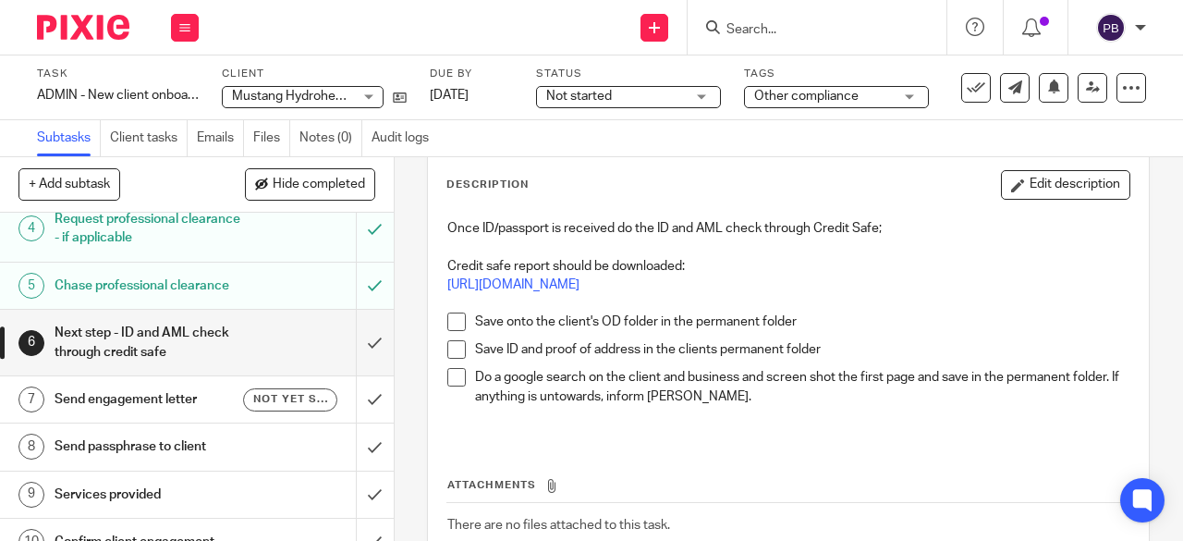
scroll to position [277, 0]
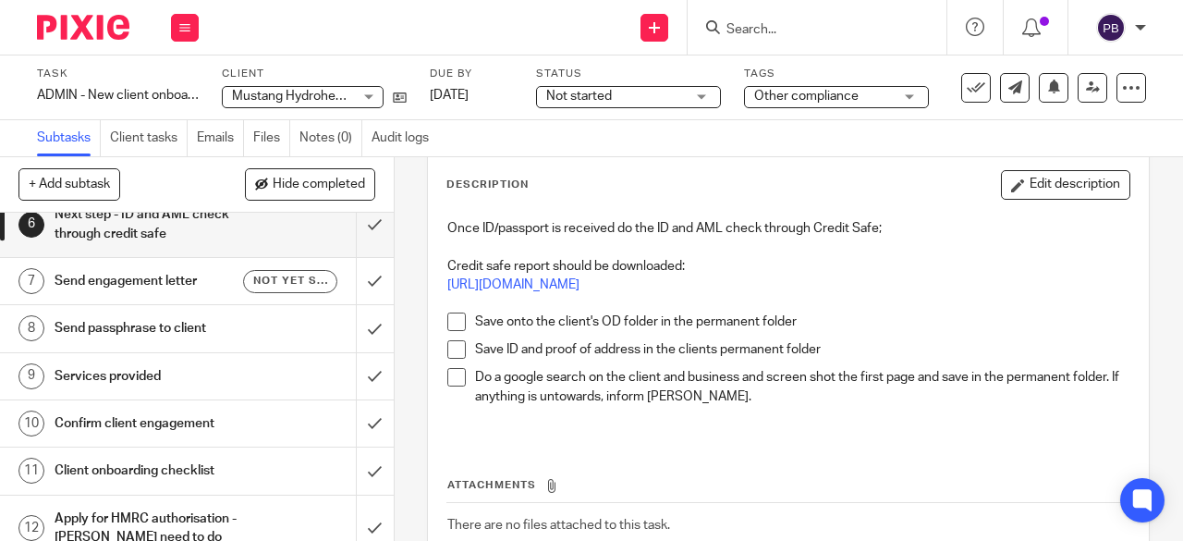
click at [185, 381] on h1 "Services provided" at bounding box center [149, 376] width 189 height 28
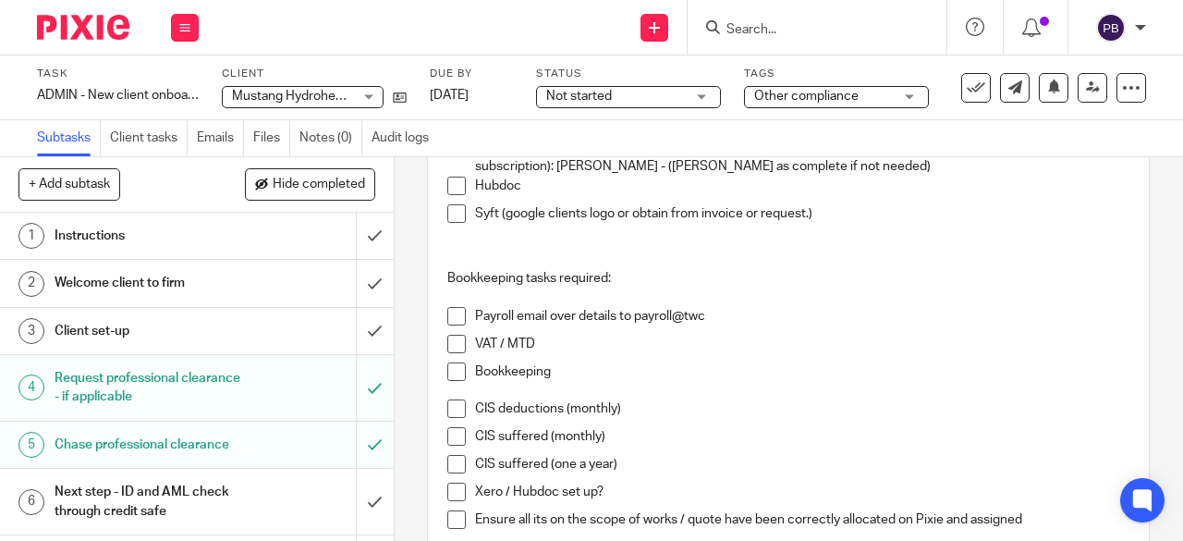
scroll to position [277, 0]
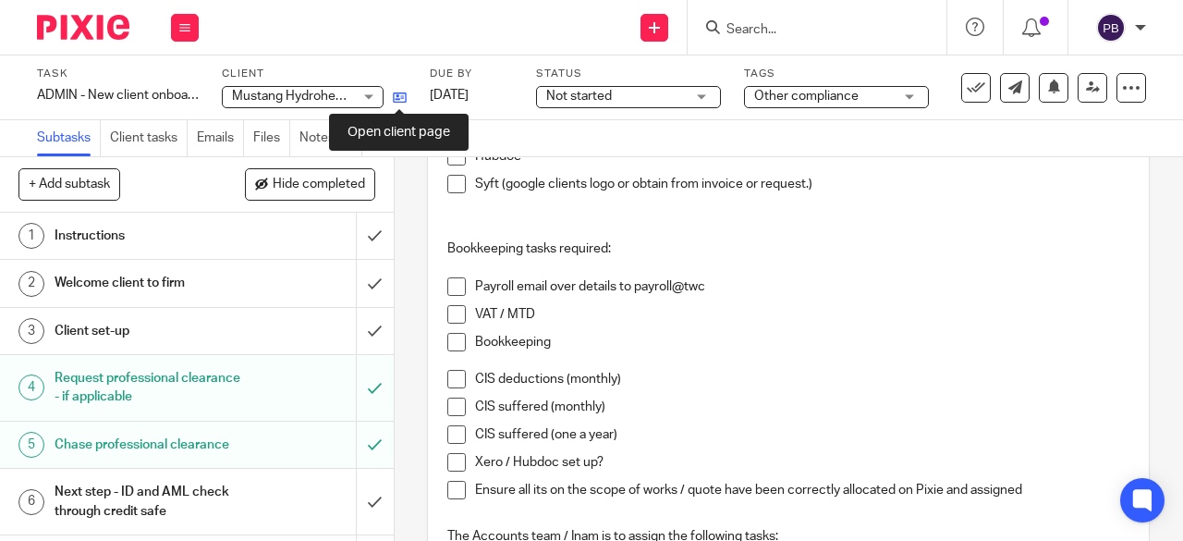
click at [402, 98] on icon at bounding box center [400, 98] width 14 height 14
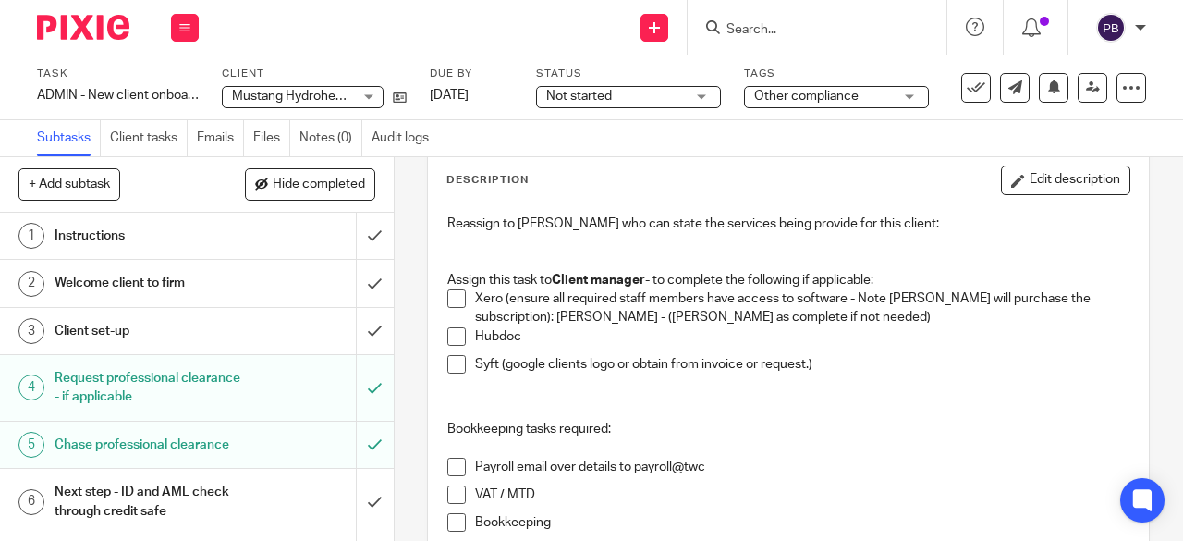
scroll to position [92, 0]
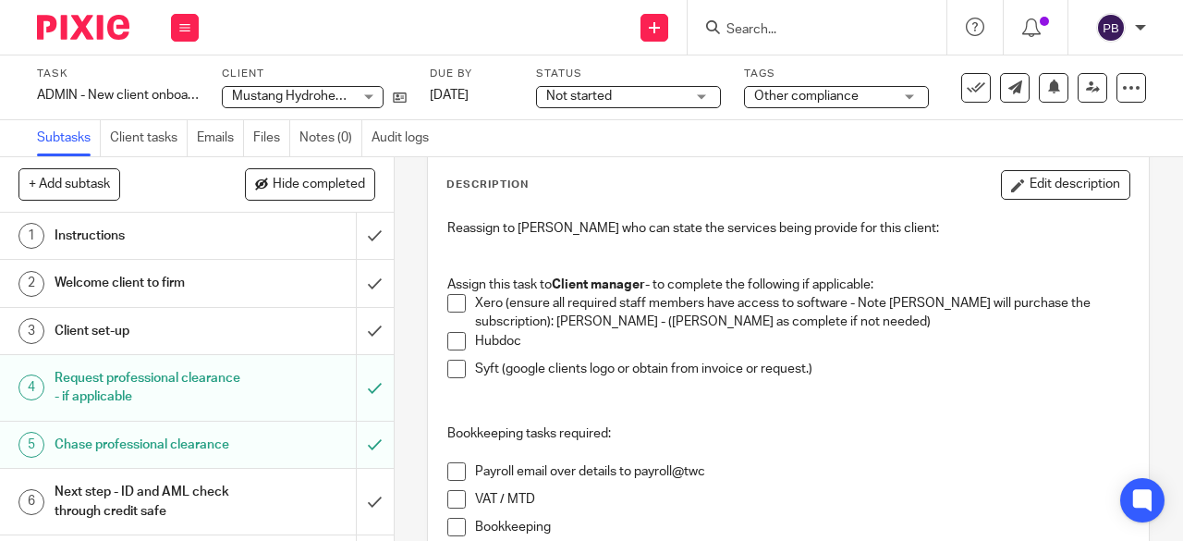
click at [453, 303] on span at bounding box center [456, 303] width 18 height 18
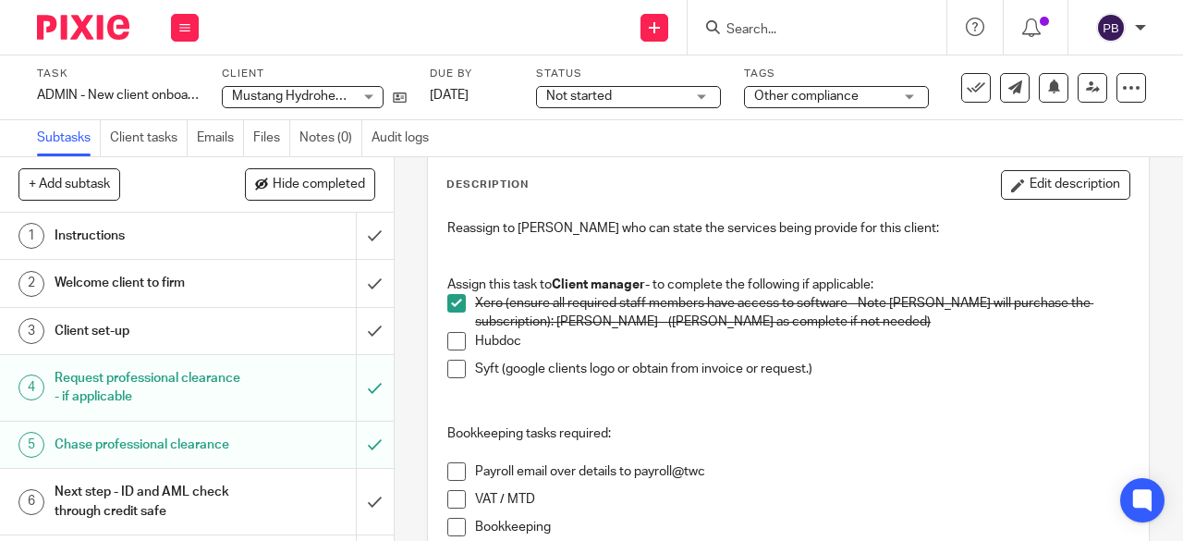
click at [452, 343] on span at bounding box center [456, 341] width 18 height 18
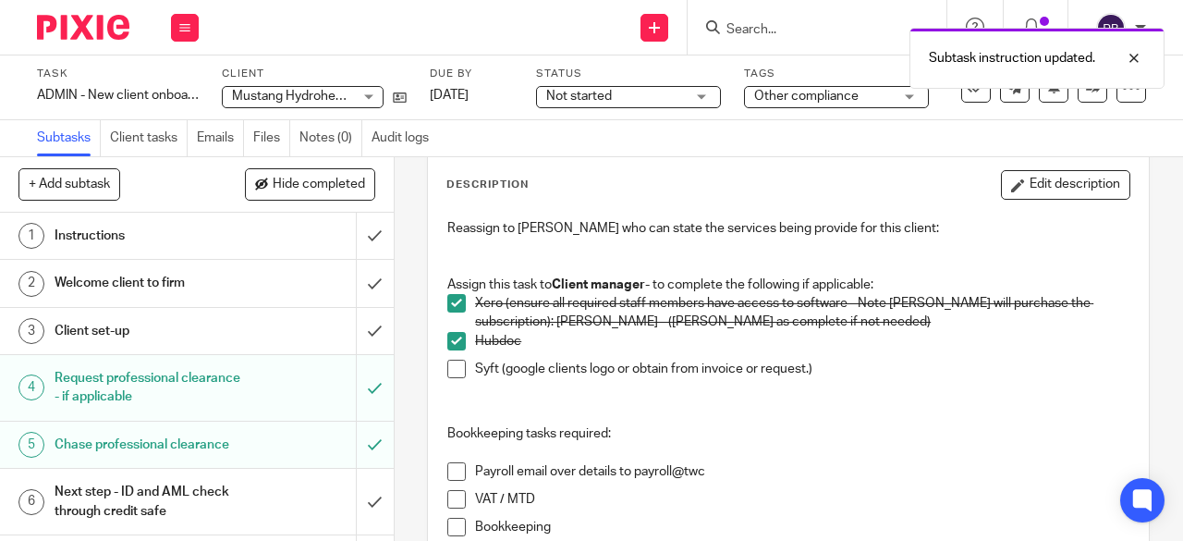
click at [450, 369] on span at bounding box center [456, 369] width 18 height 18
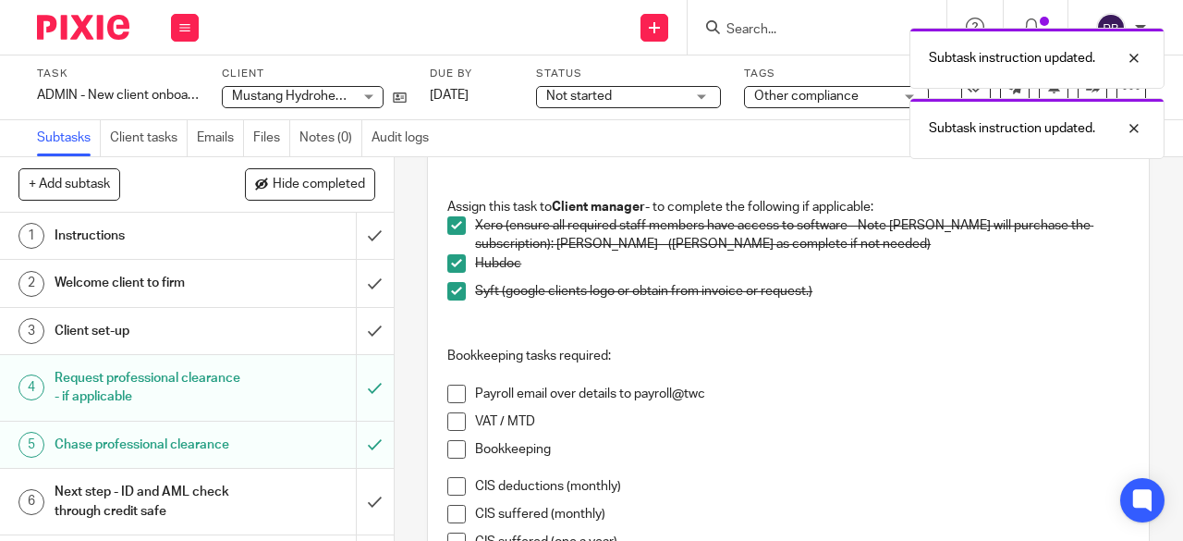
scroll to position [277, 0]
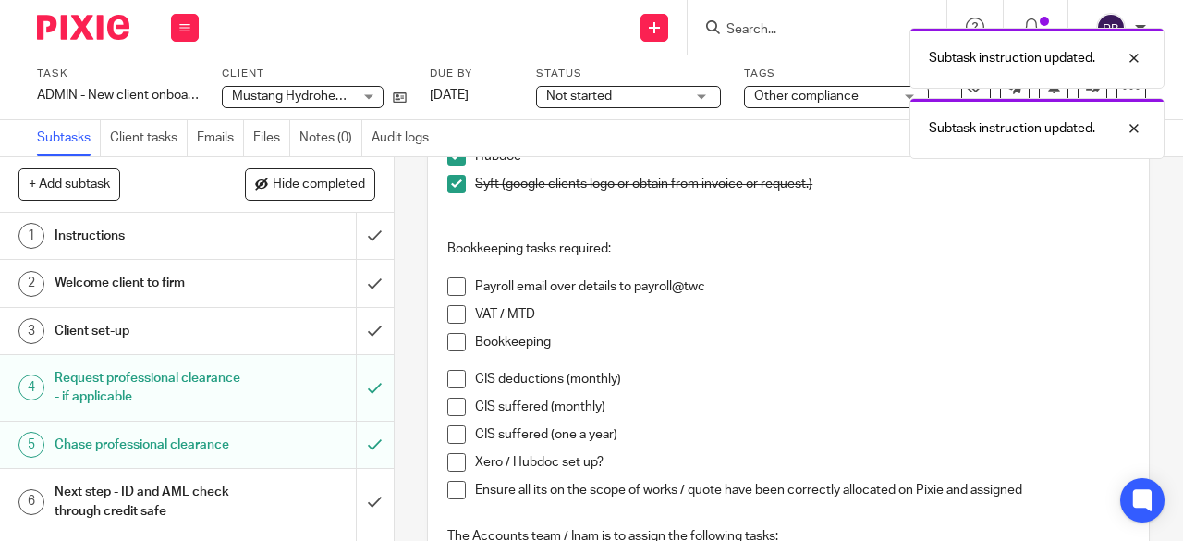
click at [450, 286] on span at bounding box center [456, 286] width 18 height 18
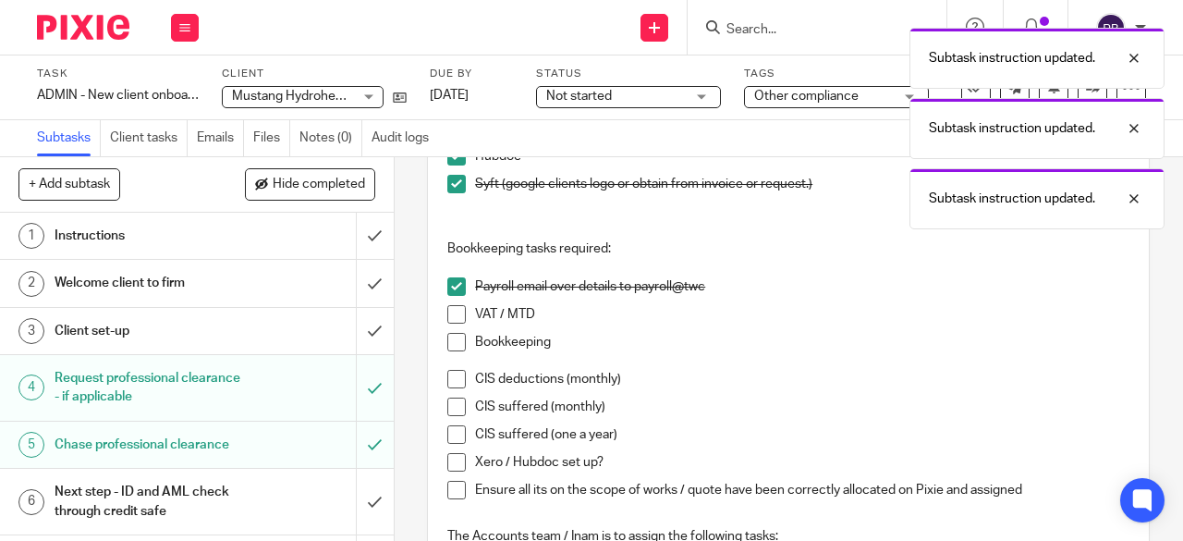
click at [450, 323] on li "VAT / MTD" at bounding box center [788, 319] width 682 height 28
click at [449, 312] on span at bounding box center [456, 314] width 18 height 18
click at [447, 337] on span at bounding box center [456, 342] width 18 height 18
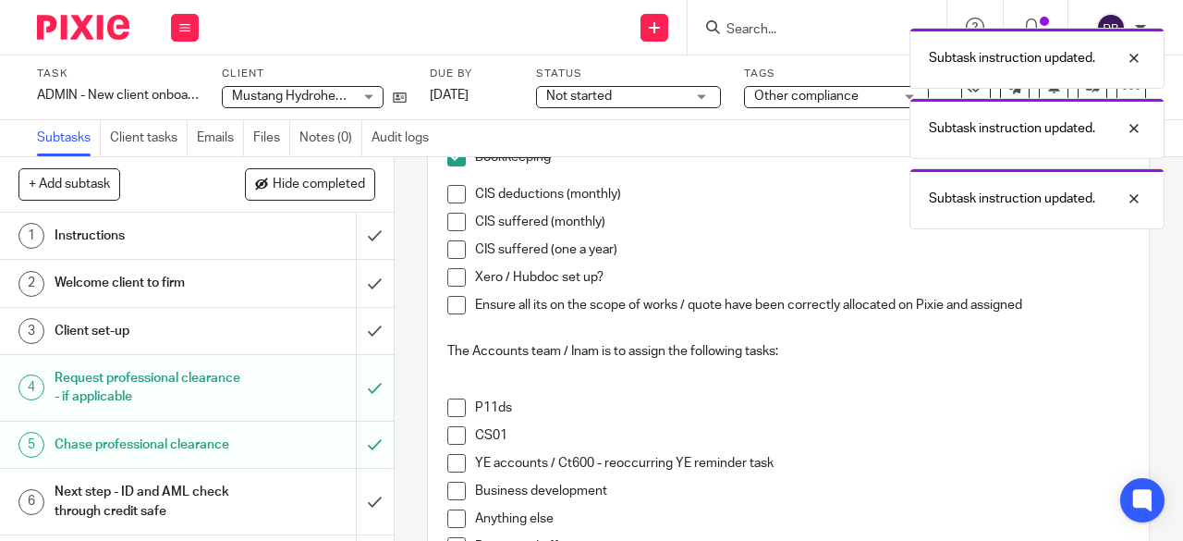
scroll to position [370, 0]
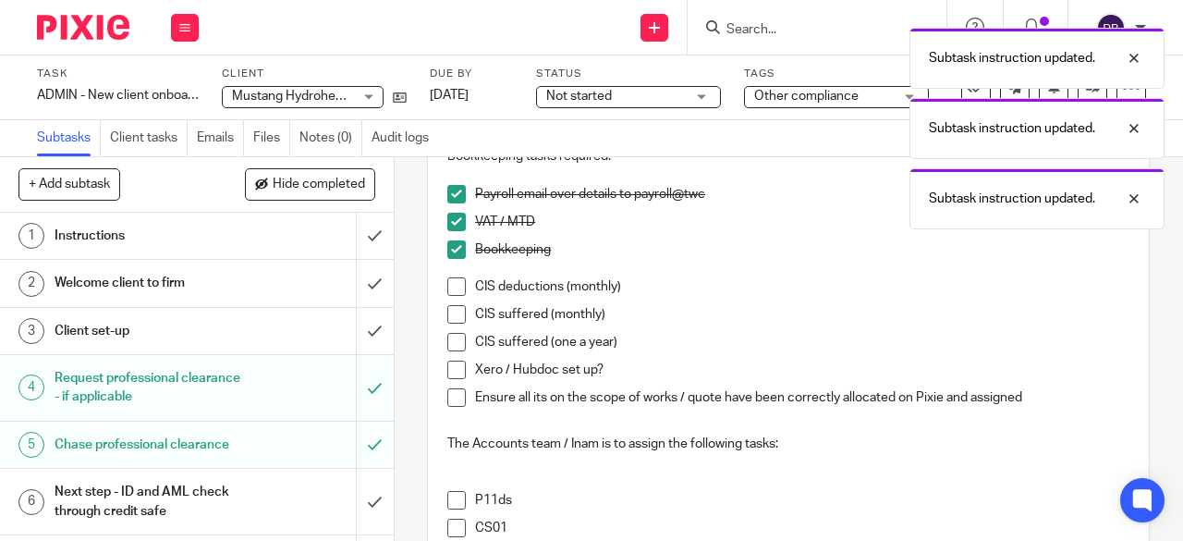
click at [447, 286] on span at bounding box center [456, 286] width 18 height 18
click at [449, 306] on span at bounding box center [456, 314] width 18 height 18
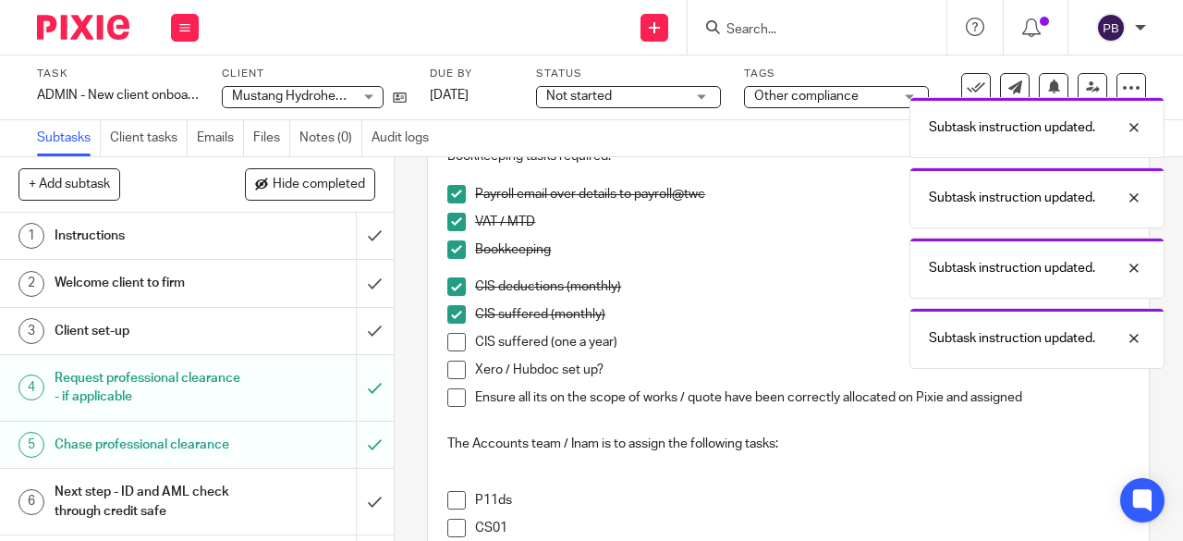
click at [449, 336] on span at bounding box center [456, 342] width 18 height 18
click at [449, 373] on span at bounding box center [456, 370] width 18 height 18
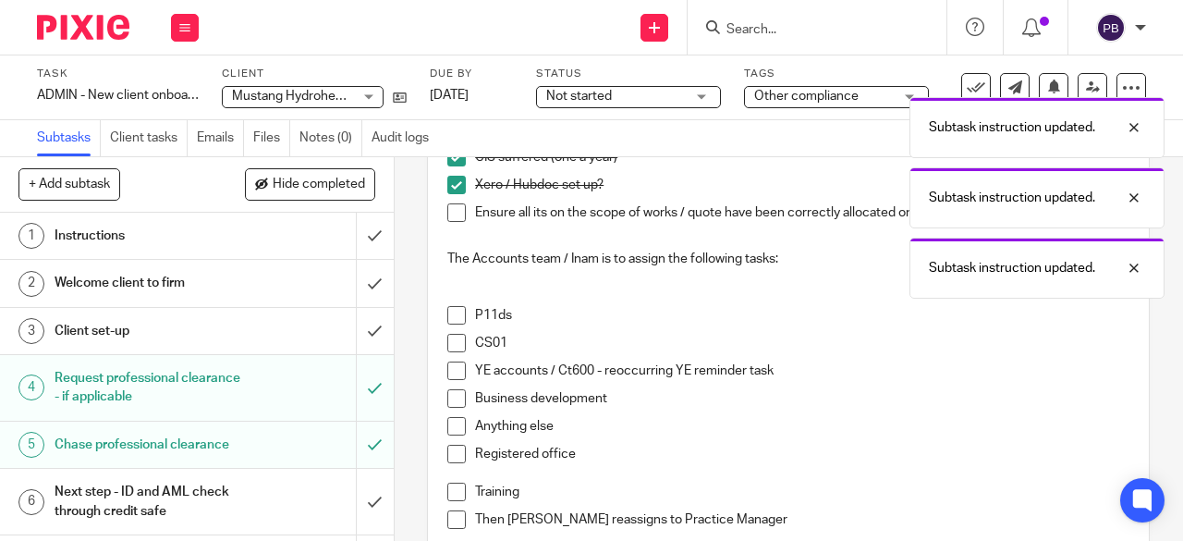
scroll to position [647, 0]
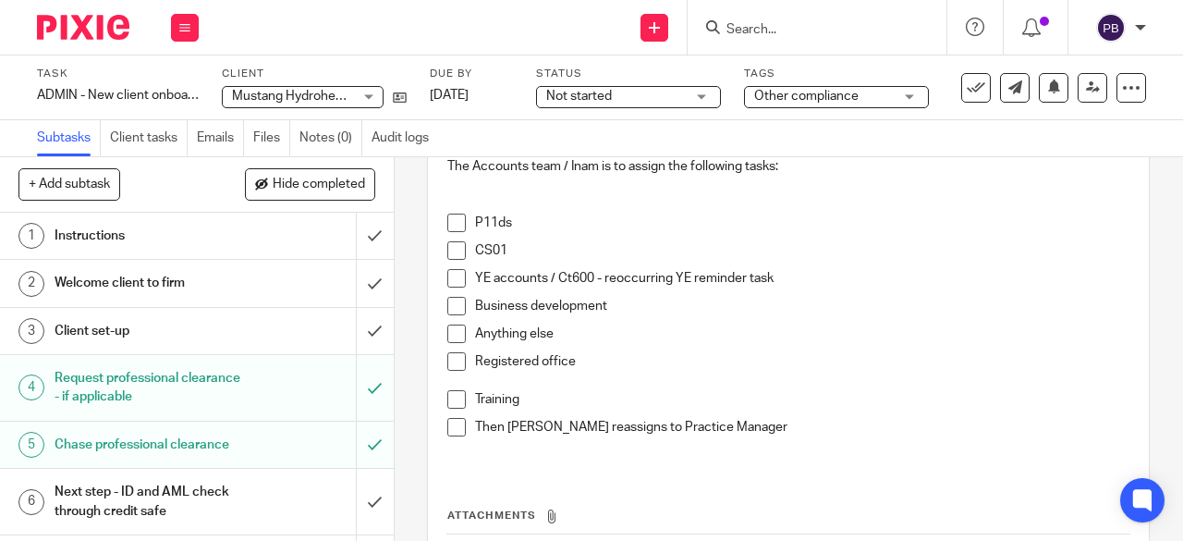
click at [452, 357] on span at bounding box center [456, 361] width 18 height 18
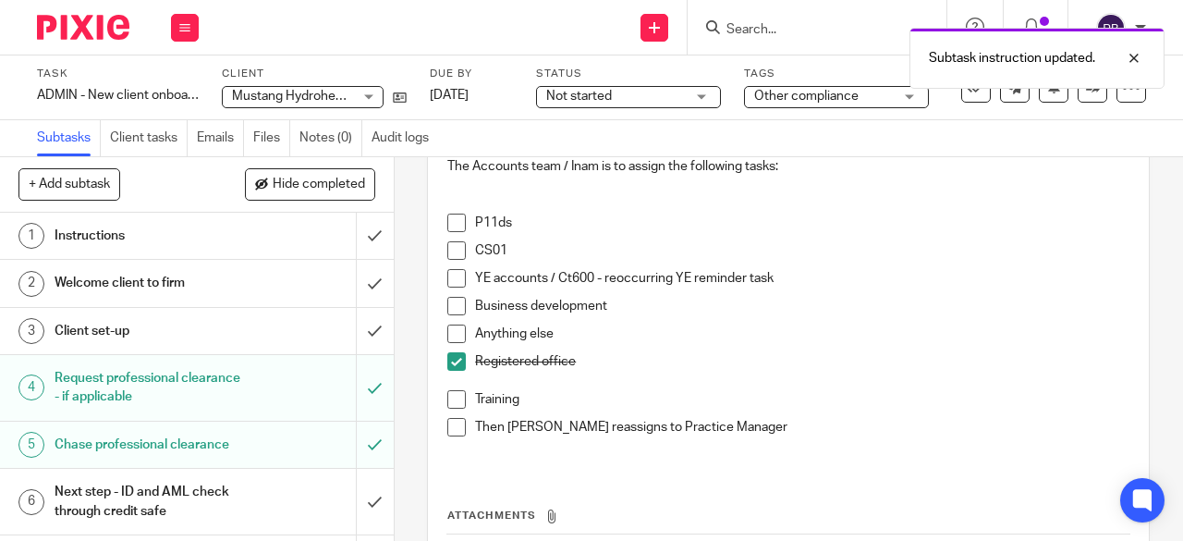
click at [449, 280] on span at bounding box center [456, 278] width 18 height 18
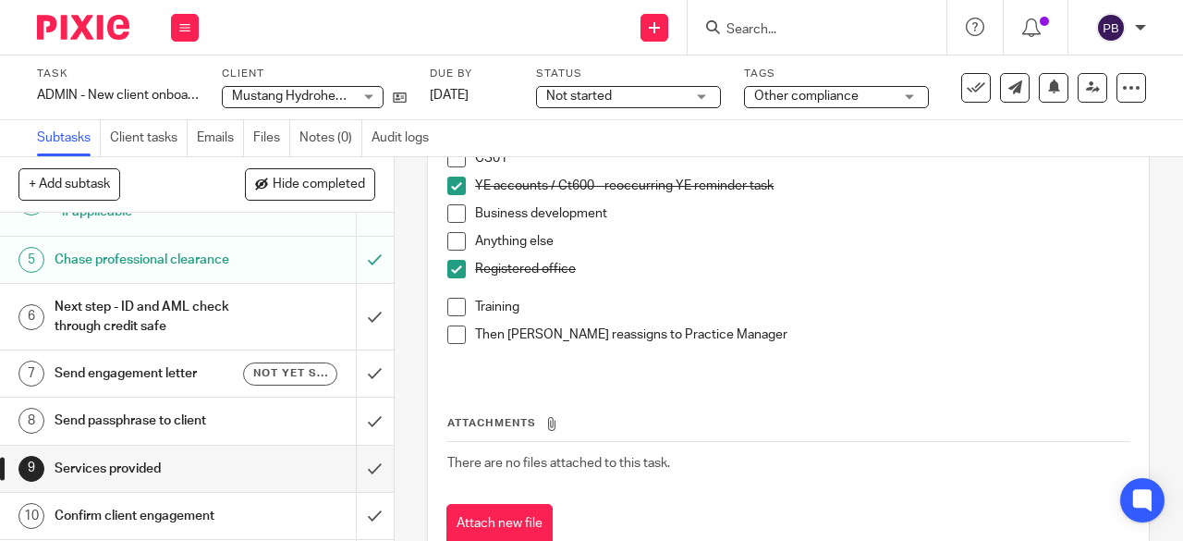
scroll to position [277, 0]
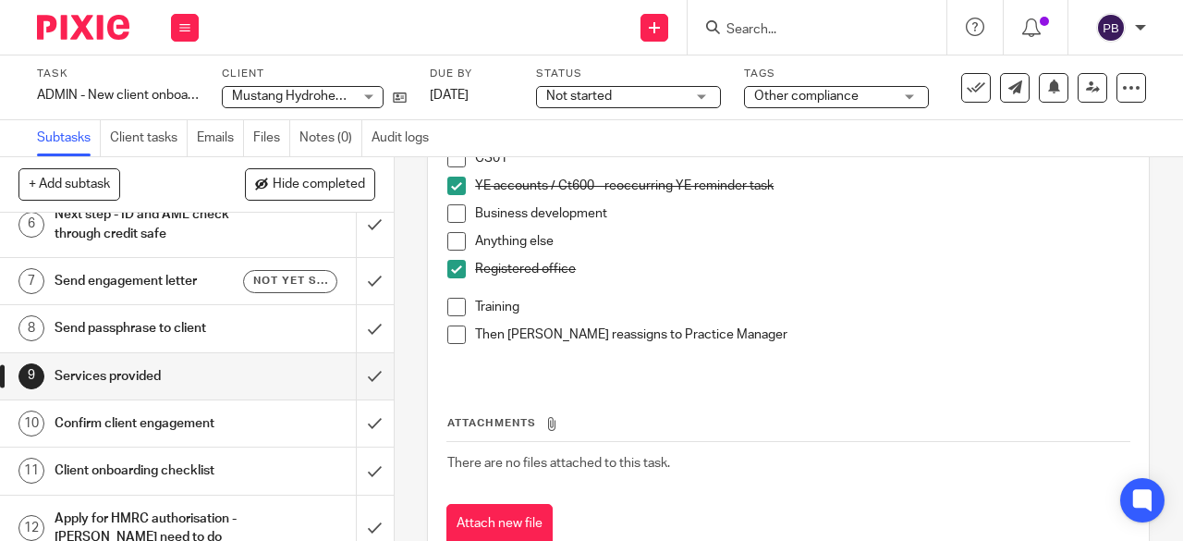
click at [183, 422] on h1 "Confirm client engagement" at bounding box center [149, 424] width 189 height 28
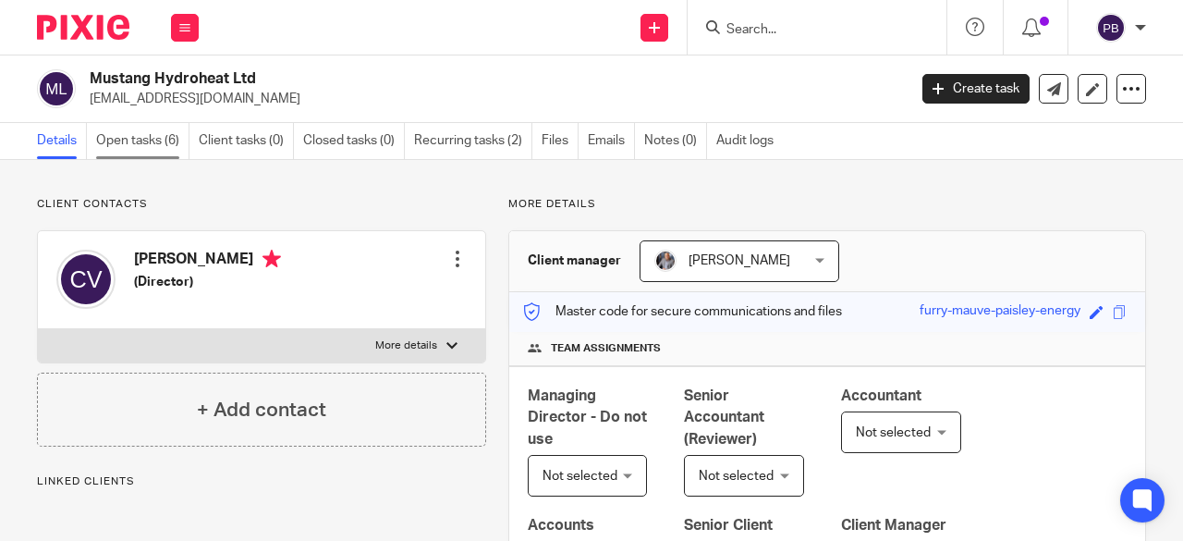
click at [136, 137] on link "Open tasks (6)" at bounding box center [142, 141] width 93 height 36
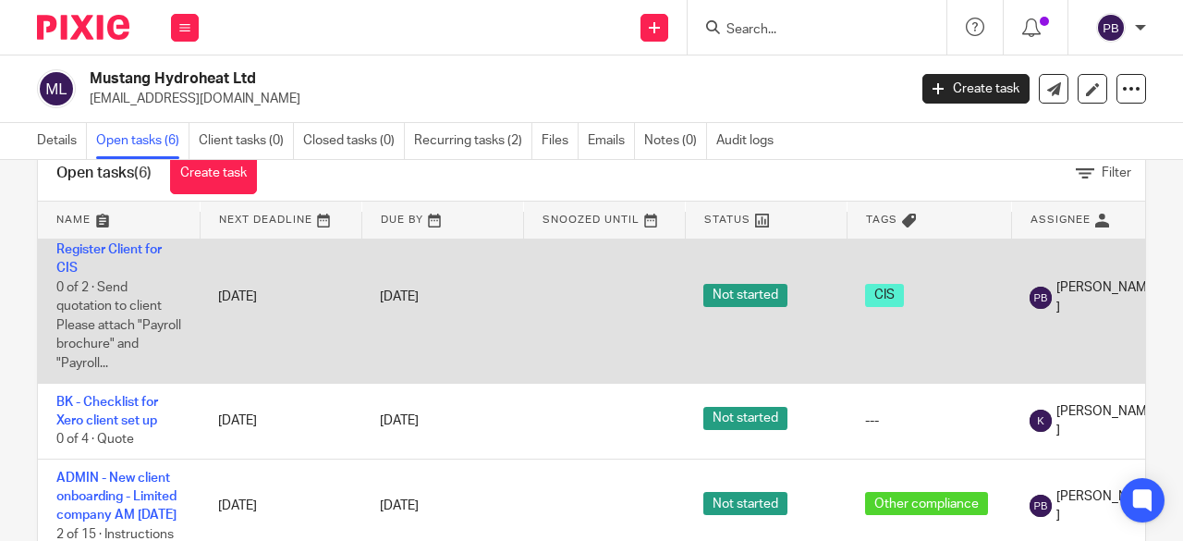
scroll to position [92, 0]
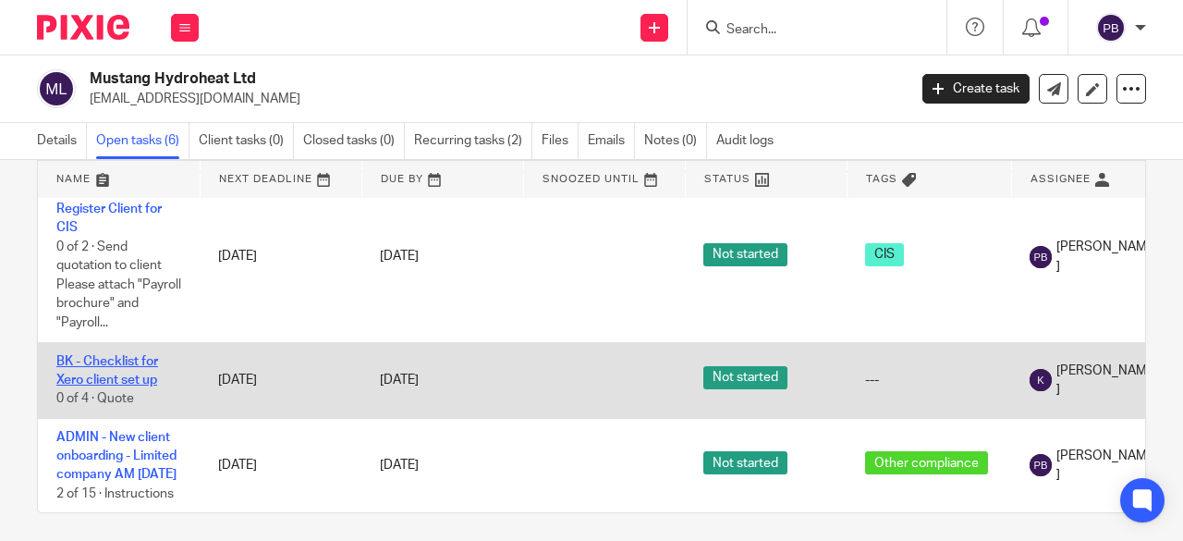
click at [112, 355] on link "BK - Checklist for Xero client set up" at bounding box center [107, 370] width 102 height 31
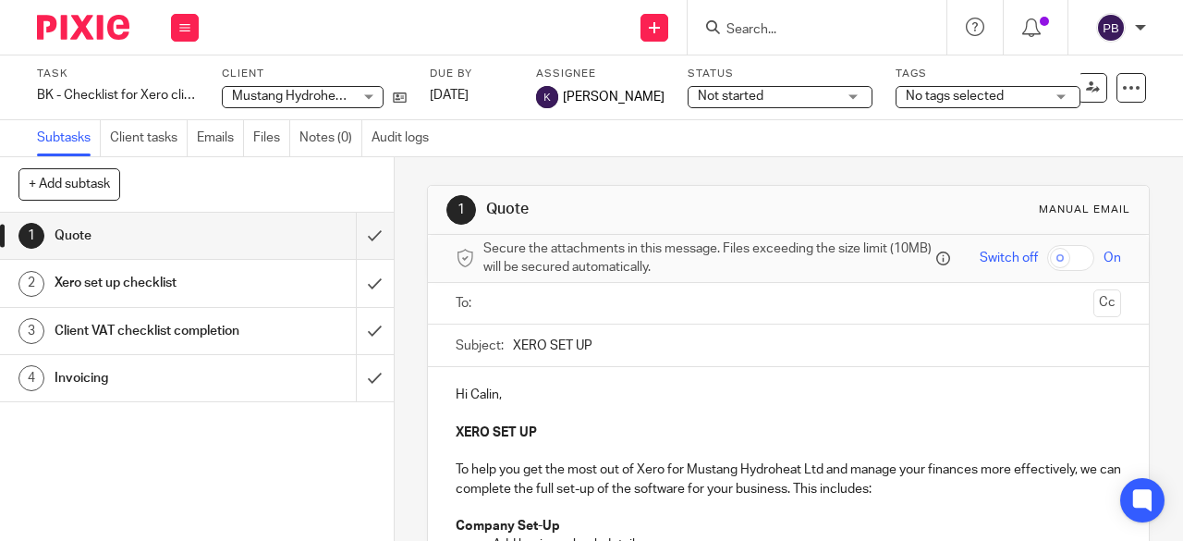
click at [116, 280] on h1 "Xero set up checklist" at bounding box center [149, 283] width 189 height 28
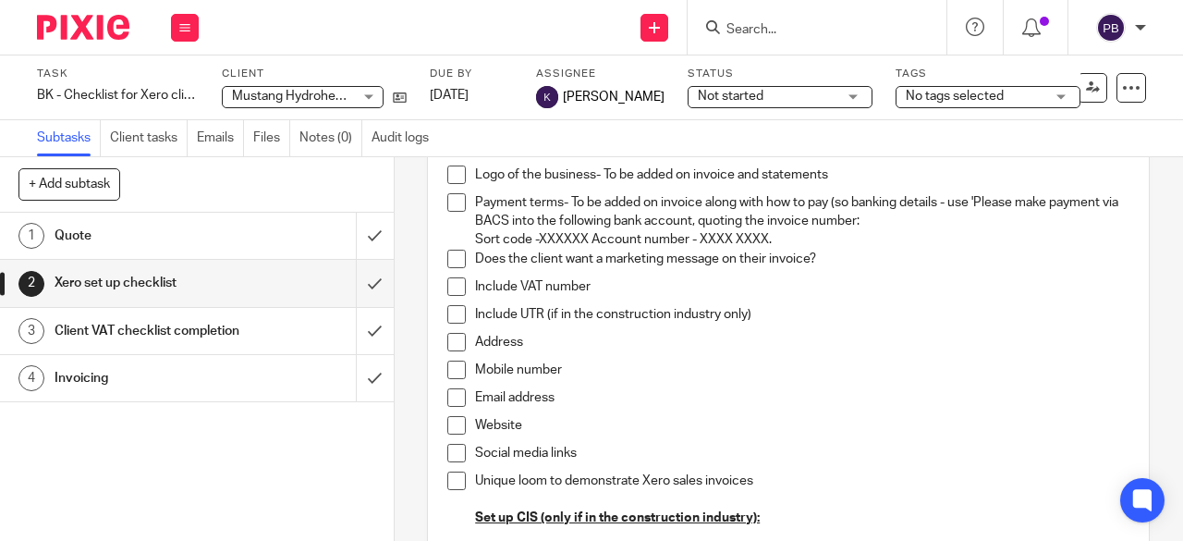
scroll to position [740, 0]
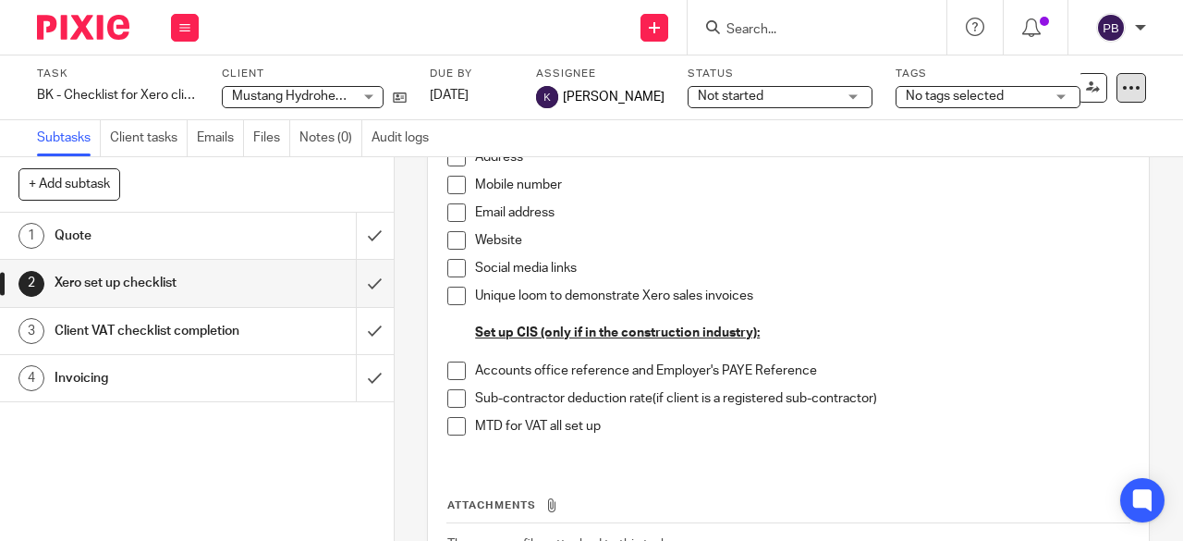
click at [1122, 93] on icon at bounding box center [1131, 88] width 18 height 18
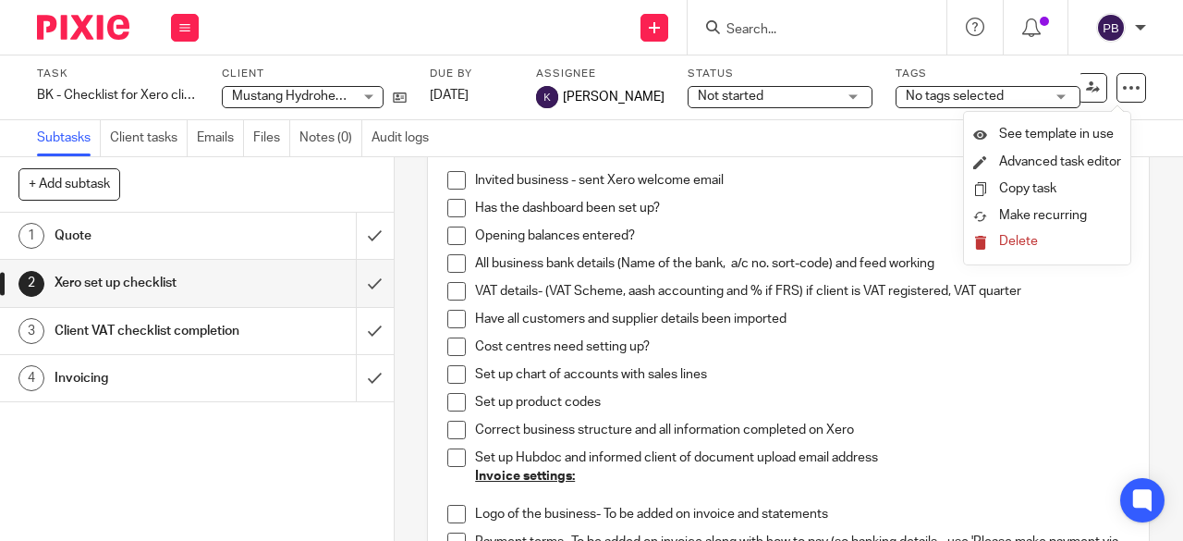
scroll to position [48, 0]
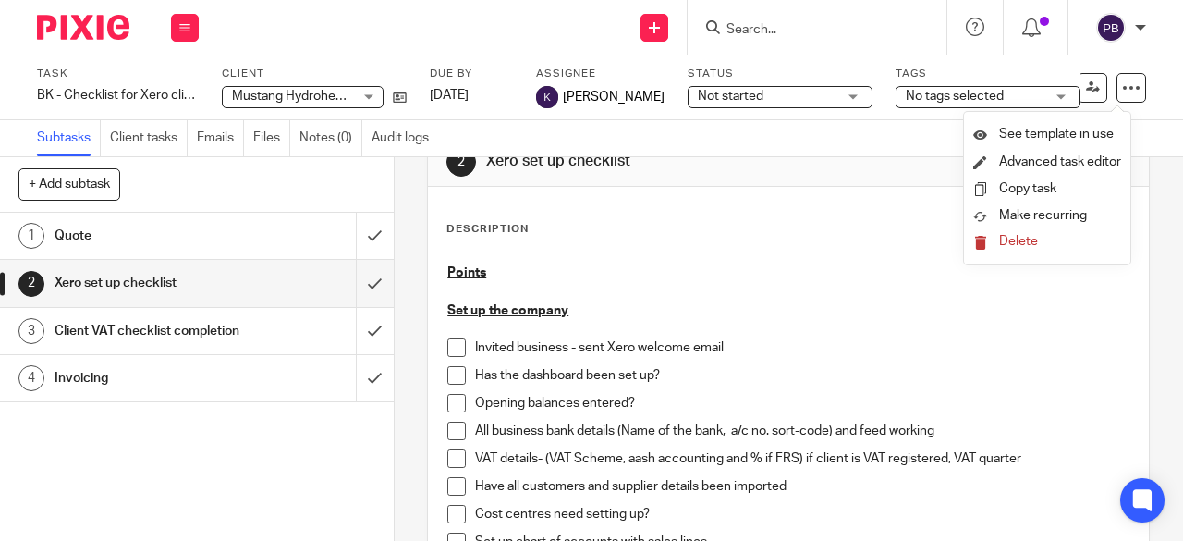
click at [1078, 351] on p "Invited business - sent Xero welcome email" at bounding box center [802, 347] width 655 height 18
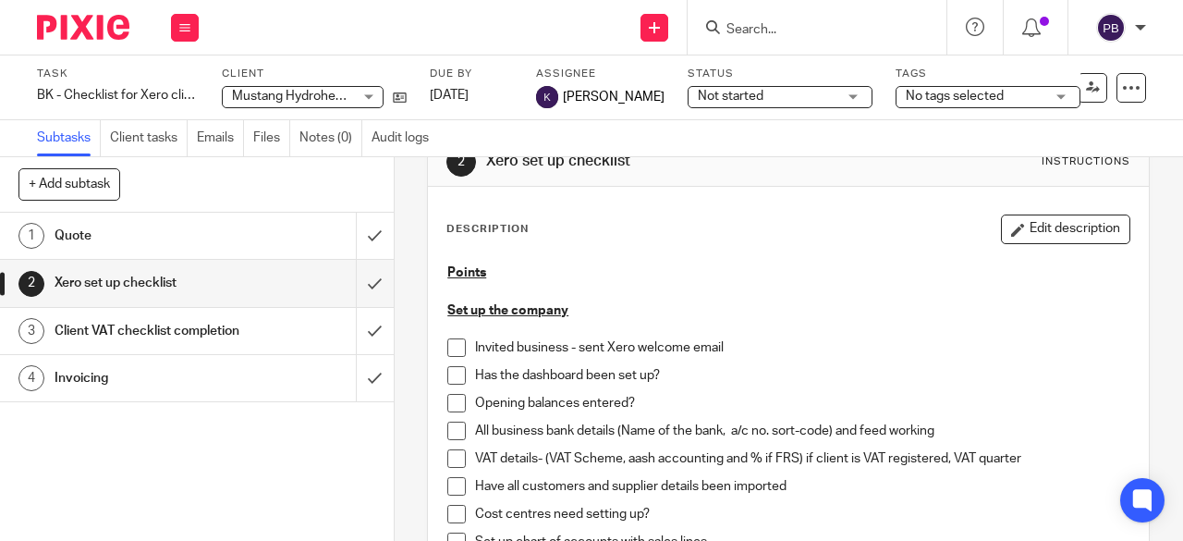
click at [1054, 232] on button "Edit description" at bounding box center [1065, 229] width 129 height 30
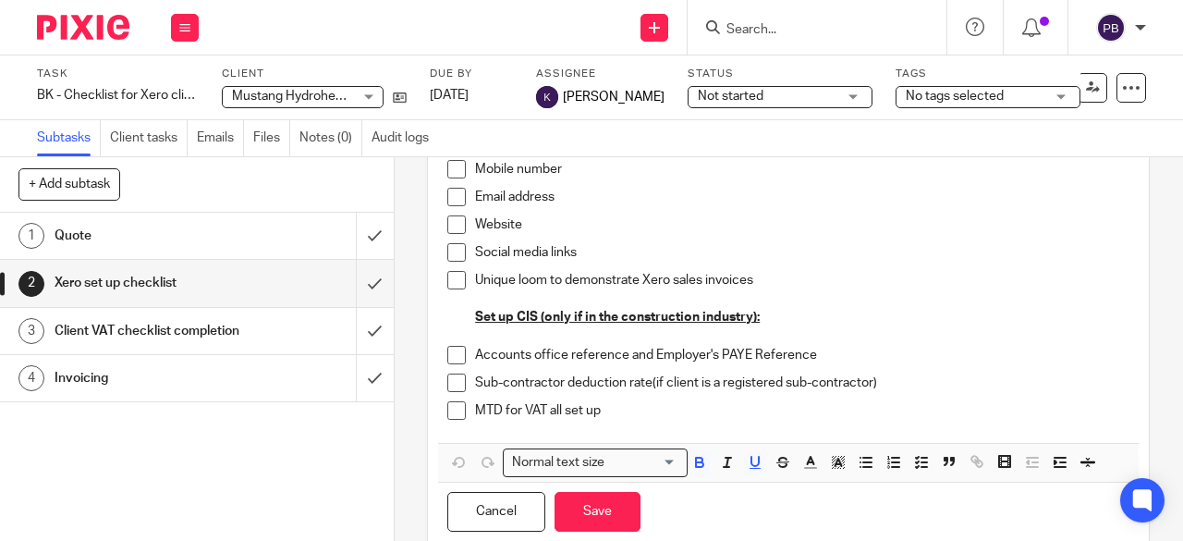
scroll to position [793, 0]
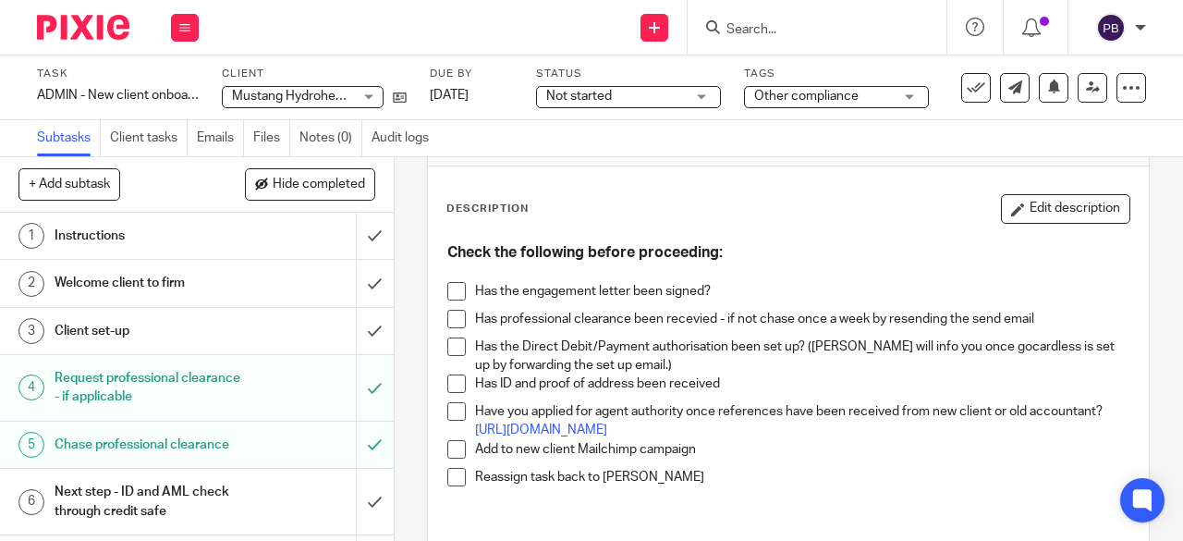
scroll to position [92, 0]
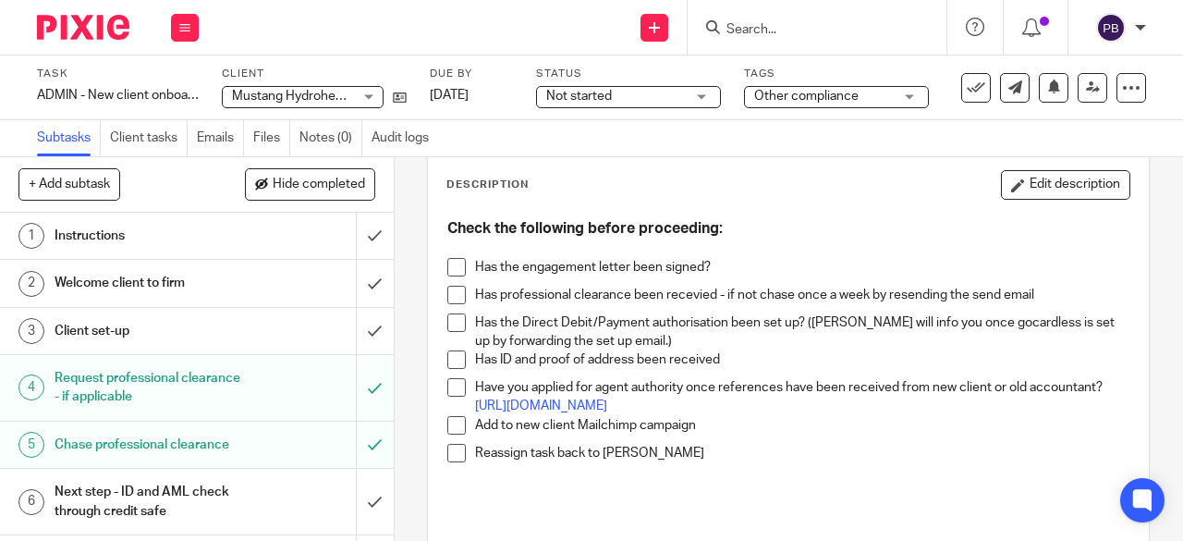
click at [447, 295] on span at bounding box center [456, 295] width 18 height 18
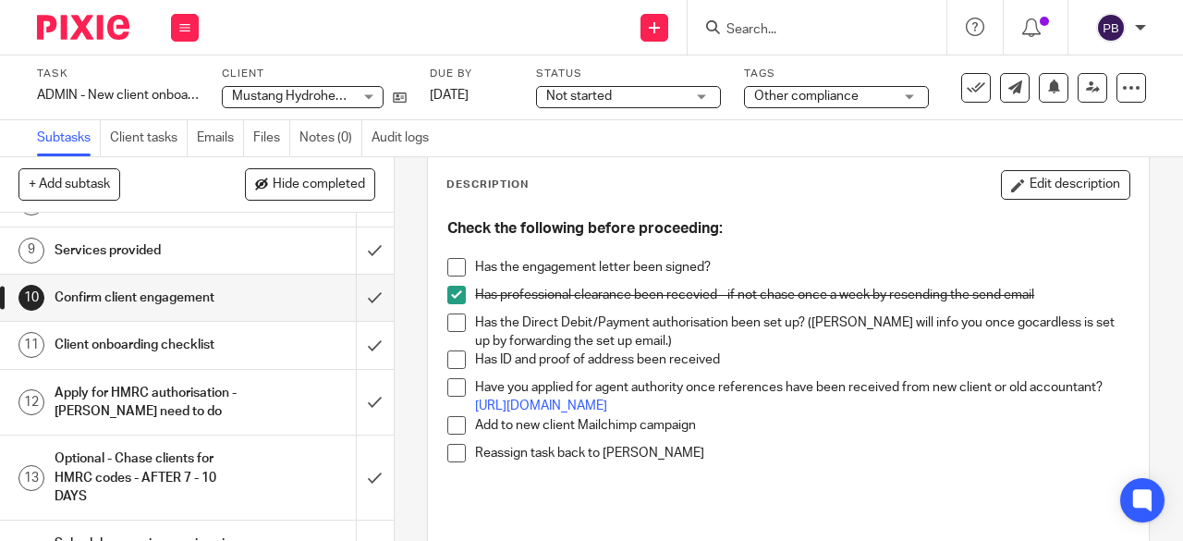
scroll to position [462, 0]
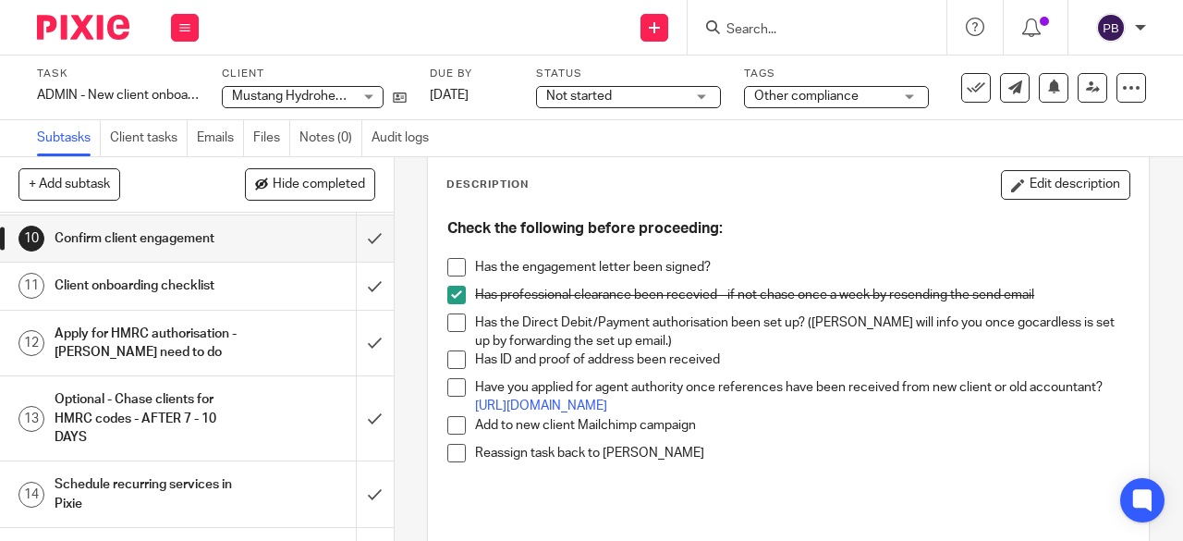
click at [154, 284] on h1 "Client onboarding checklist" at bounding box center [149, 286] width 189 height 28
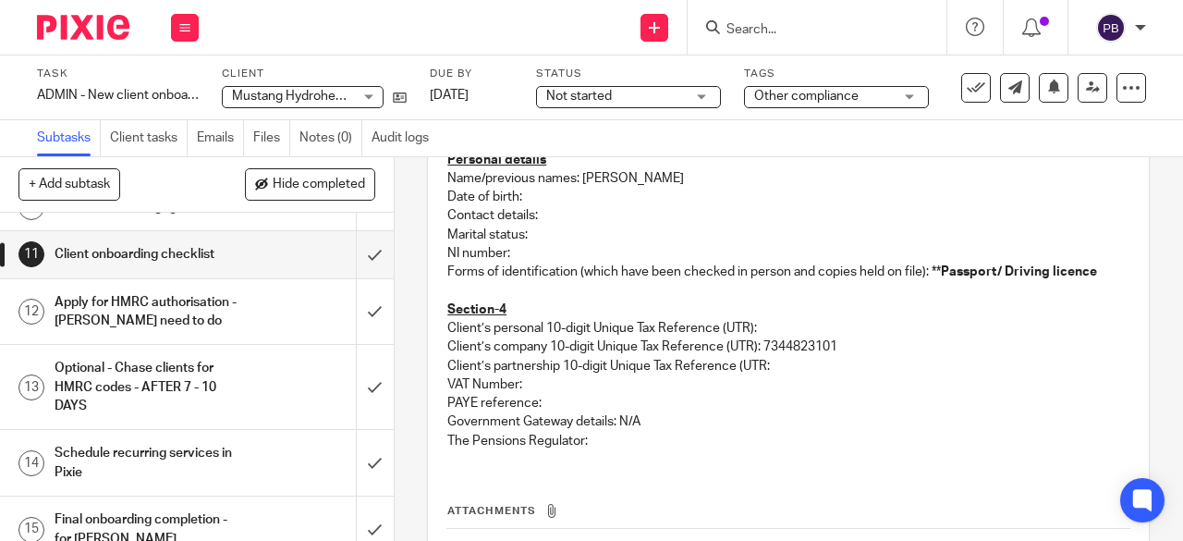
scroll to position [437, 0]
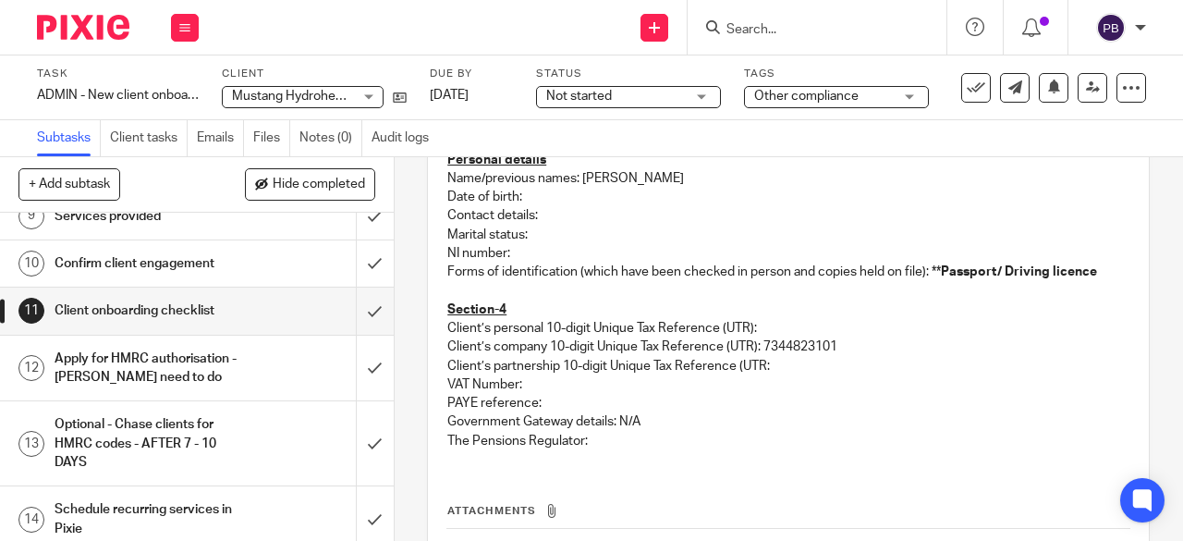
click at [202, 365] on h1 "Apply for HMRC authorisation - [PERSON_NAME] need to do" at bounding box center [149, 368] width 189 height 47
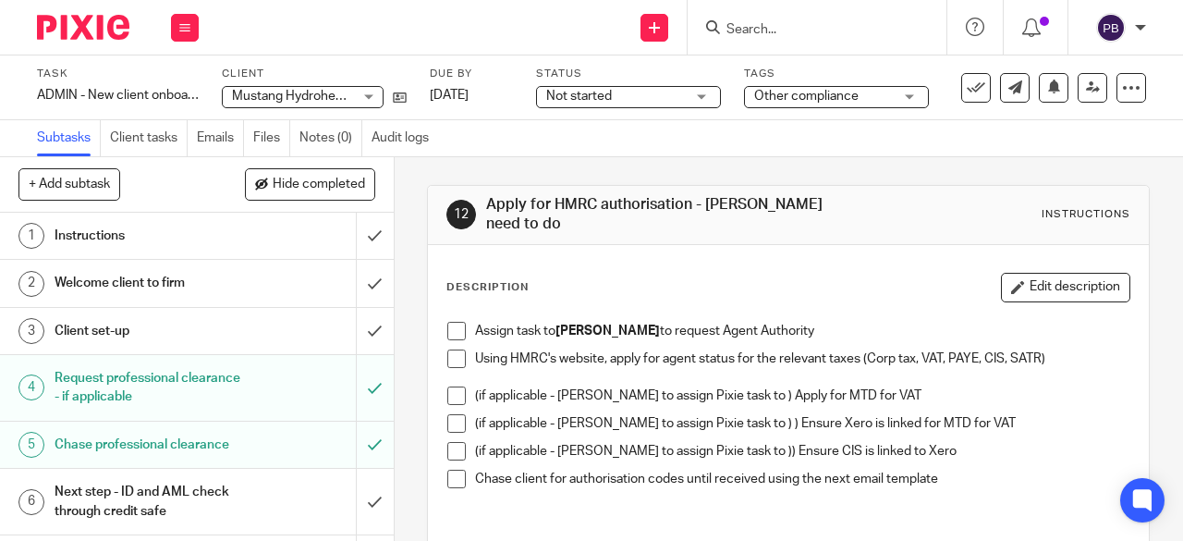
click at [456, 395] on span at bounding box center [456, 395] width 18 height 18
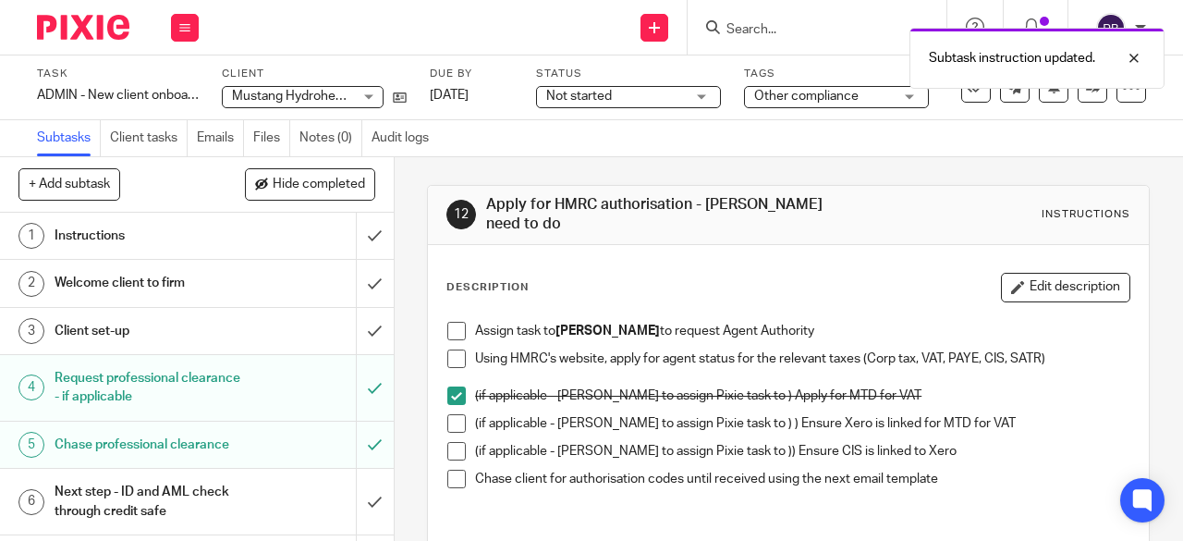
click at [447, 421] on span at bounding box center [456, 423] width 18 height 18
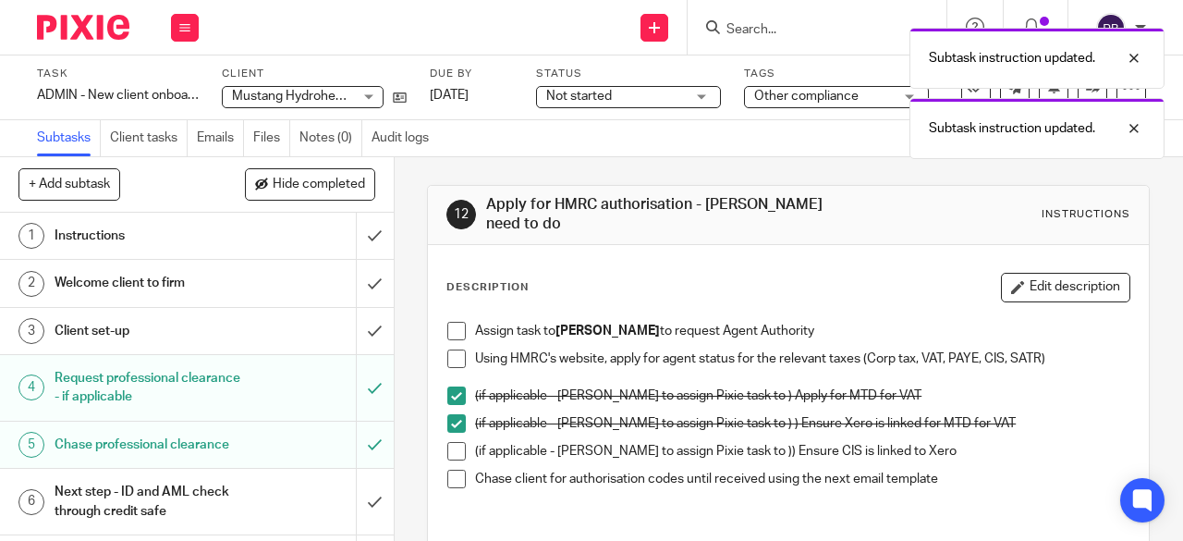
click at [453, 450] on span at bounding box center [456, 451] width 18 height 18
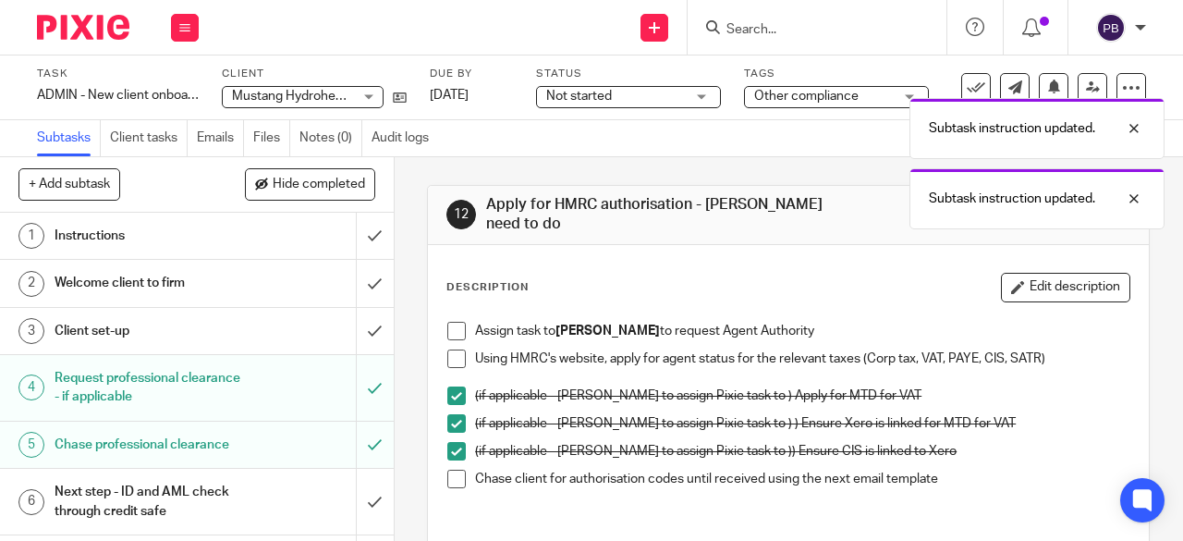
click at [451, 356] on span at bounding box center [456, 358] width 18 height 18
click at [455, 332] on span at bounding box center [456, 331] width 18 height 18
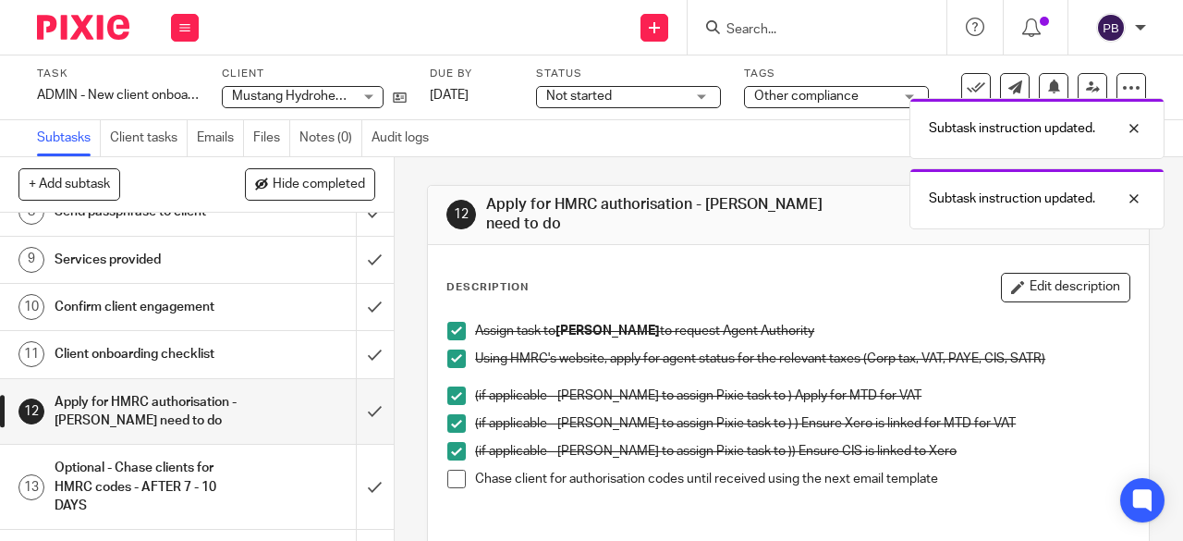
scroll to position [462, 0]
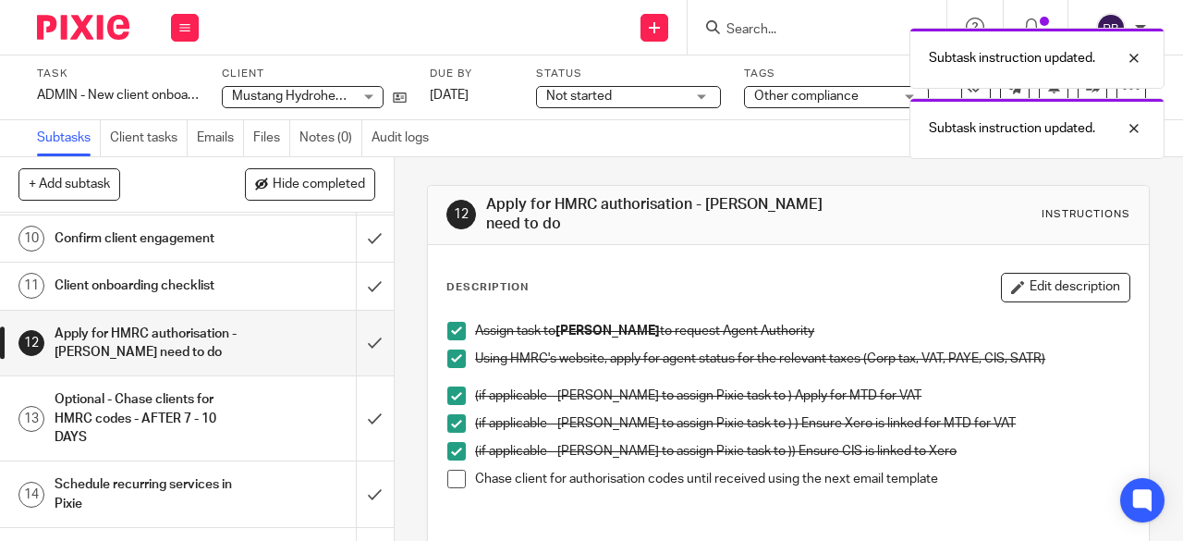
click at [196, 422] on h1 "Optional - Chase clients for HMRC codes - AFTER 7 - 10 DAYS" at bounding box center [149, 419] width 189 height 66
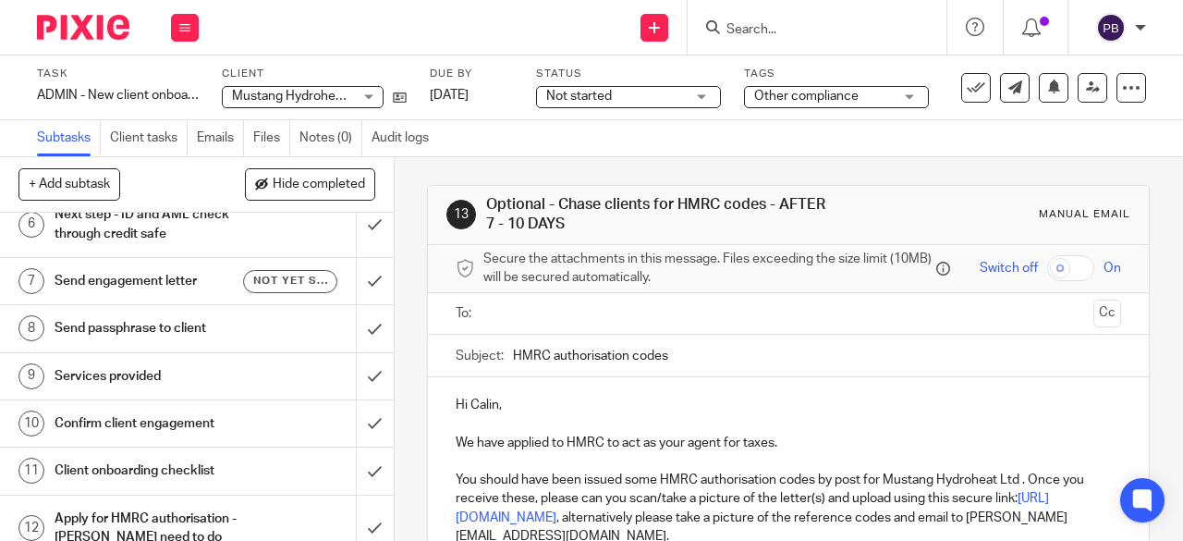
scroll to position [530, 0]
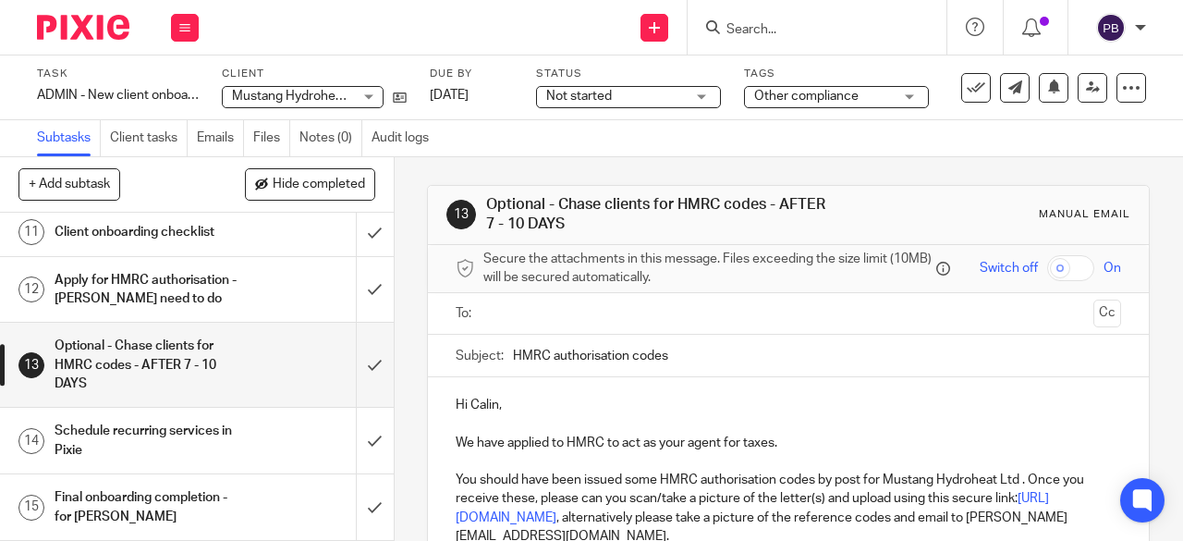
click at [181, 435] on h1 "Schedule recurring services in Pixie" at bounding box center [149, 440] width 189 height 47
